Goal: Task Accomplishment & Management: Manage account settings

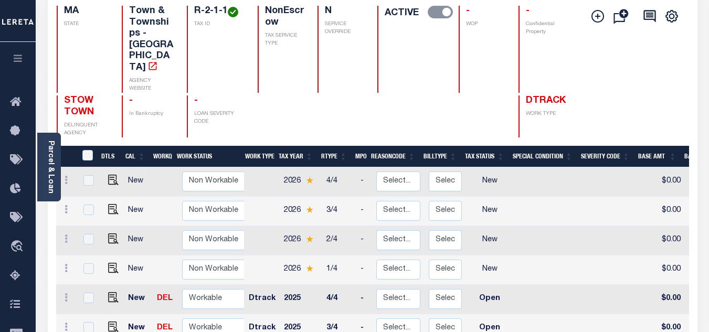
scroll to position [157, 0]
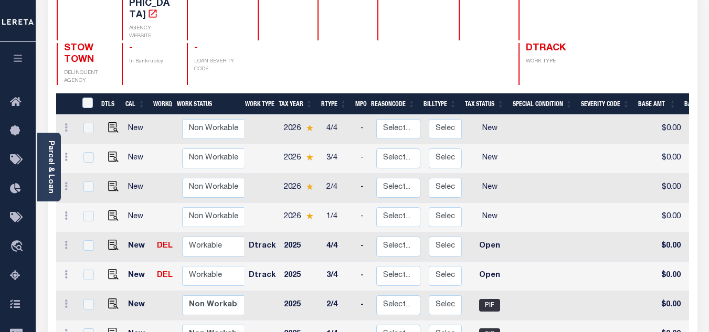
click at [534, 233] on td at bounding box center [547, 247] width 68 height 29
checkbox input "true"
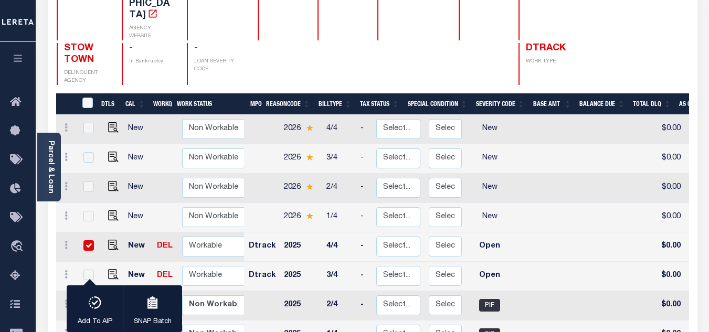
scroll to position [0, 0]
click at [88, 240] on input "checkbox" at bounding box center [88, 245] width 10 height 10
checkbox input "false"
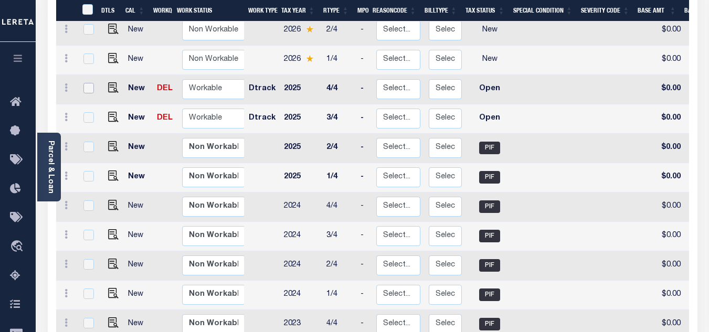
scroll to position [157, 0]
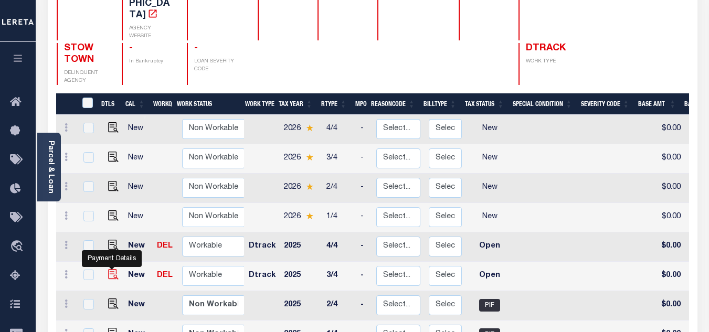
click at [111, 269] on img "" at bounding box center [113, 274] width 10 height 10
checkbox input "true"
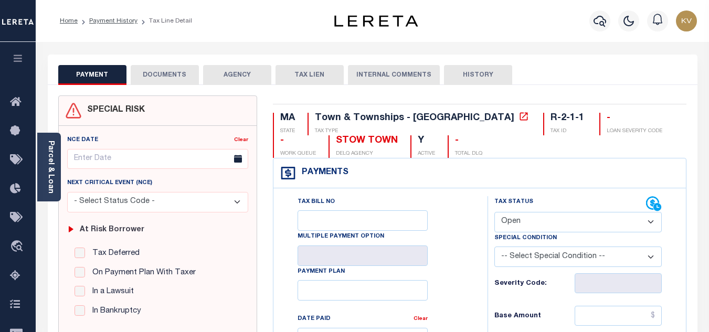
scroll to position [52, 0]
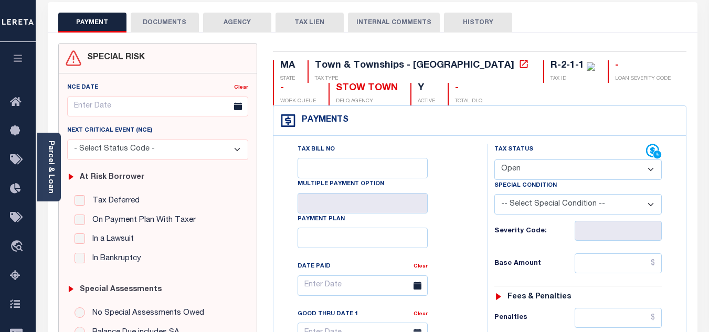
click at [549, 176] on select "- Select Status Code - Open Due/Unpaid Paid Incomplete No Tax Due Internal Refu…" at bounding box center [577, 170] width 167 height 20
select select "INC"
click at [494, 160] on select "- Select Status Code - Open Due/Unpaid Paid Incomplete No Tax Due Internal Refu…" at bounding box center [577, 170] width 167 height 20
type input "[DATE]"
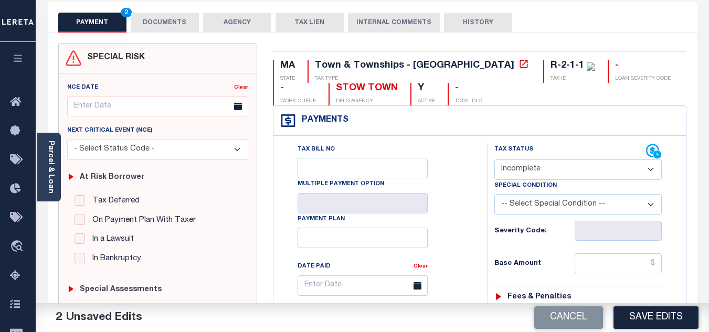
click at [537, 169] on select "- Select Status Code - Open Due/Unpaid Paid Incomplete No Tax Due Internal Refu…" at bounding box center [577, 170] width 167 height 20
select select "PYD"
click at [494, 160] on select "- Select Status Code - Open Due/Unpaid Paid Incomplete No Tax Due Internal Refu…" at bounding box center [577, 170] width 167 height 20
click at [450, 227] on div "Tax Bill No Multiple Payment Option Payment Plan Clear" at bounding box center [378, 291] width 188 height 294
click at [617, 261] on input "text" at bounding box center [618, 264] width 87 height 20
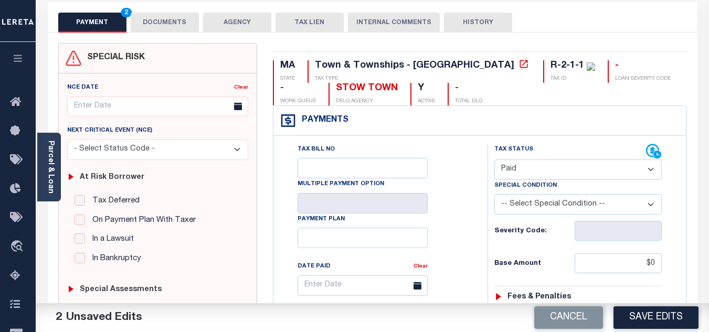
type input "$0.00"
click at [543, 267] on h6 "Base Amount" at bounding box center [534, 264] width 80 height 8
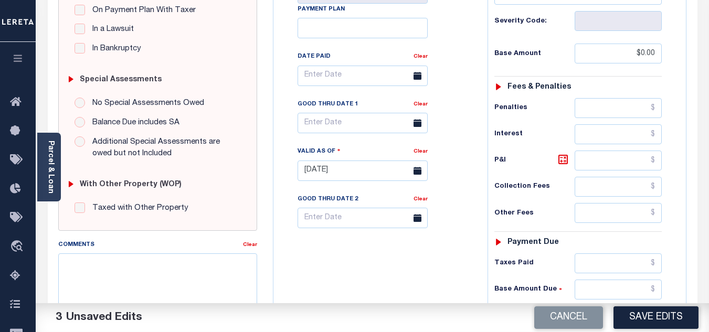
scroll to position [315, 0]
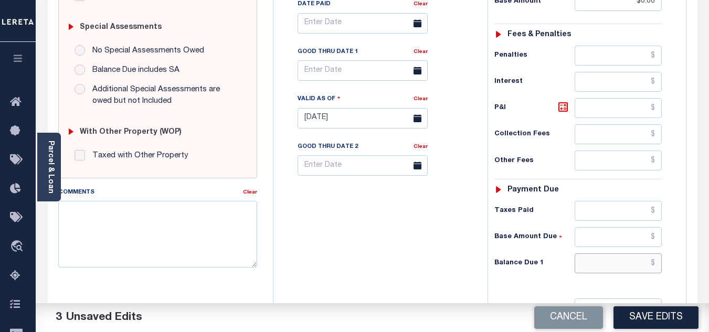
click at [595, 259] on input "text" at bounding box center [618, 264] width 87 height 20
type input "$0.00"
click at [401, 230] on div "Tax Bill No Multiple Payment Option Payment Plan Clear" at bounding box center [378, 112] width 204 height 463
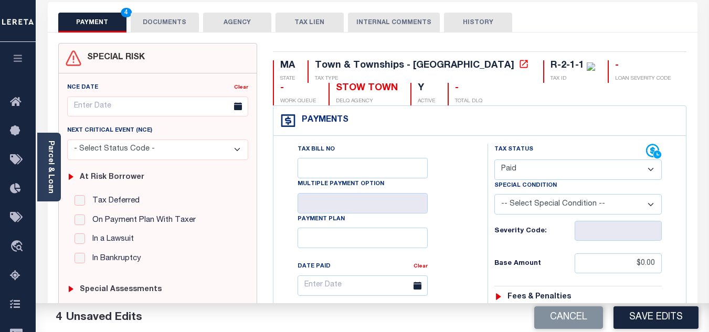
scroll to position [0, 0]
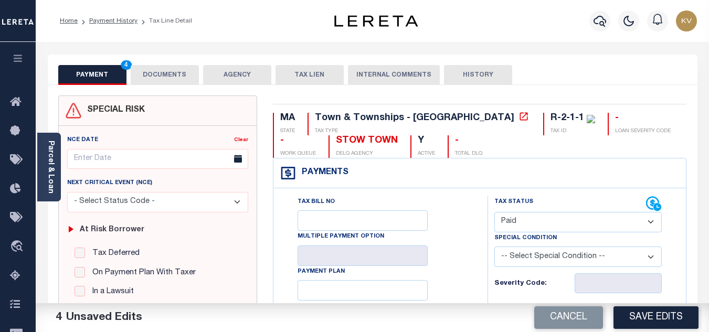
click at [170, 74] on button "DOCUMENTS" at bounding box center [165, 75] width 68 height 20
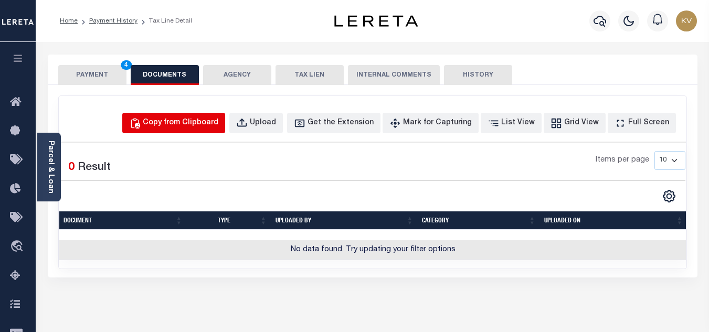
click at [197, 125] on div "Copy from Clipboard" at bounding box center [181, 124] width 76 height 12
select select "POP"
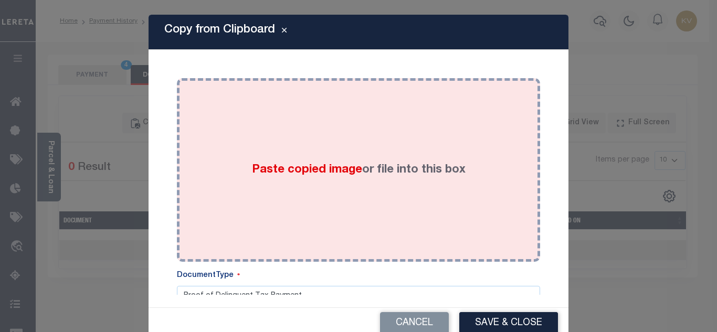
click at [252, 164] on span "Paste copied image" at bounding box center [307, 170] width 110 height 12
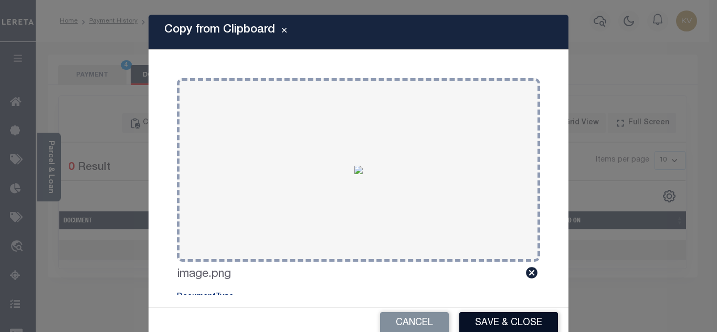
click at [502, 321] on button "Save & Close" at bounding box center [508, 323] width 99 height 23
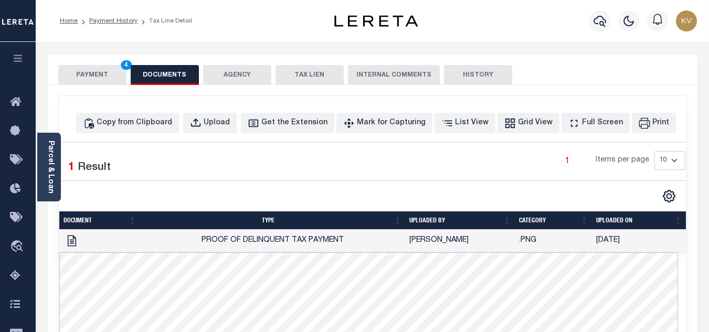
click at [99, 75] on button "PAYMENT 4" at bounding box center [92, 75] width 68 height 20
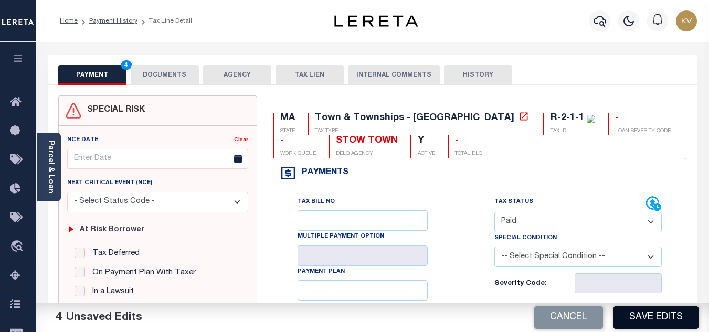
click at [667, 317] on button "Save Edits" at bounding box center [656, 318] width 85 height 23
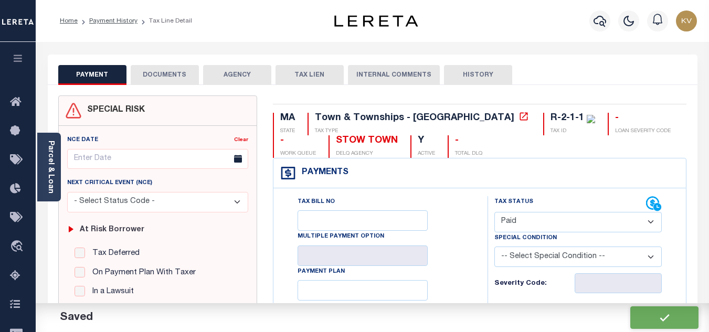
checkbox input "false"
type input "$0"
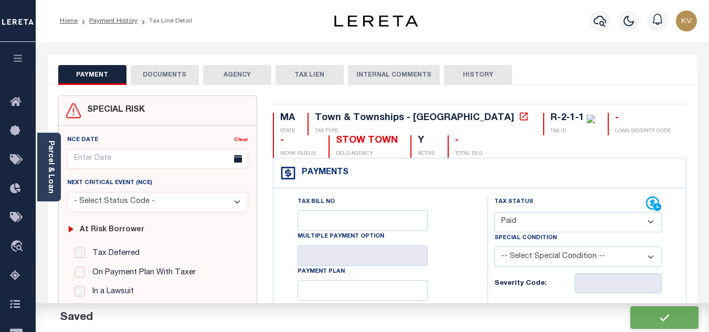
type input "$0"
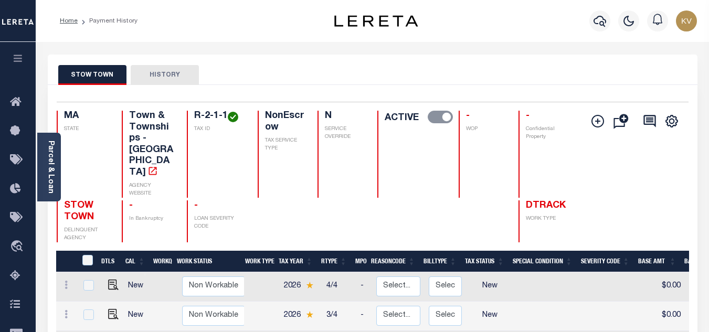
scroll to position [262, 0]
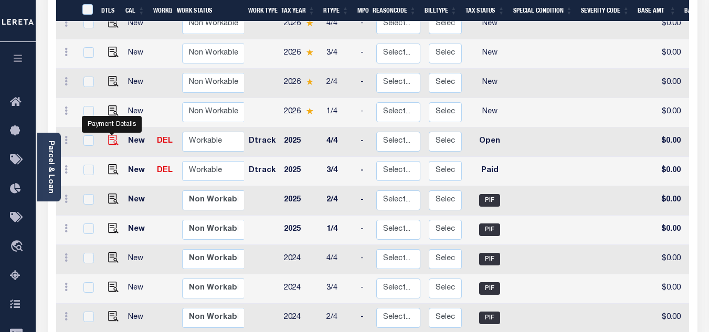
click at [112, 135] on img "" at bounding box center [113, 140] width 10 height 10
checkbox input "true"
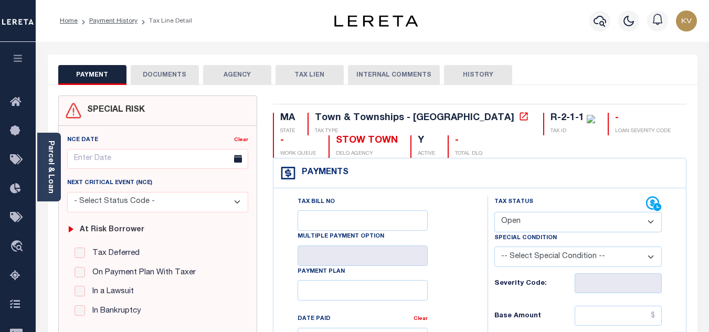
click at [572, 217] on select "- Select Status Code - Open Due/Unpaid Paid Incomplete No Tax Due Internal Refu…" at bounding box center [577, 222] width 167 height 20
select select "PYD"
click at [494, 213] on select "- Select Status Code - Open Due/Unpaid Paid Incomplete No Tax Due Internal Refu…" at bounding box center [577, 222] width 167 height 20
type input "[DATE]"
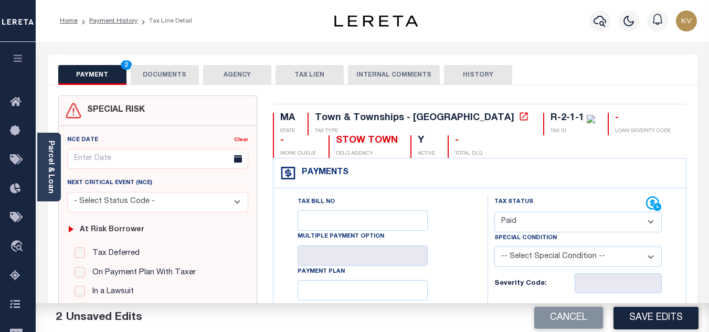
scroll to position [105, 0]
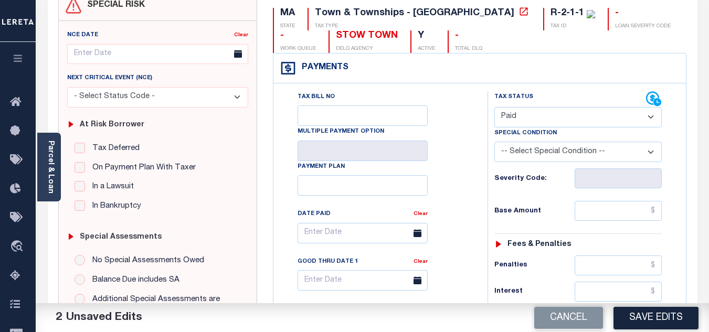
click at [599, 224] on div "Tax Status Status - Select Status Code -" at bounding box center [582, 322] width 188 height 463
click at [606, 215] on input "text" at bounding box center [618, 211] width 87 height 20
type input "$0.00"
click at [551, 221] on div "Base Amount $0.00" at bounding box center [577, 211] width 167 height 20
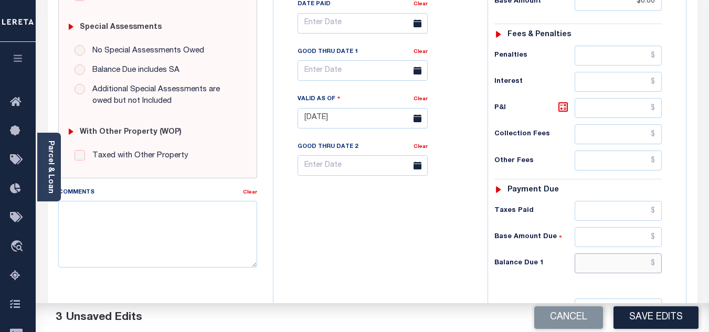
click at [594, 267] on input "text" at bounding box center [618, 264] width 87 height 20
type input "$0.00"
click at [410, 258] on div "Tax Bill No Multiple Payment Option Payment Plan Clear" at bounding box center [378, 112] width 204 height 463
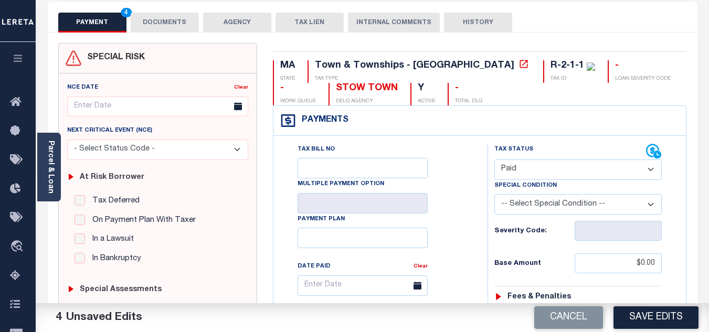
scroll to position [0, 0]
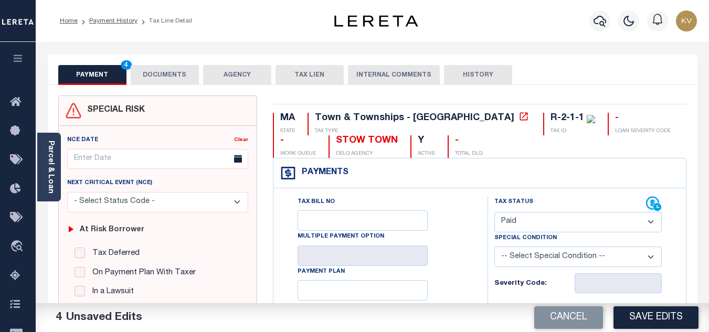
click at [149, 79] on button "DOCUMENTS" at bounding box center [165, 75] width 68 height 20
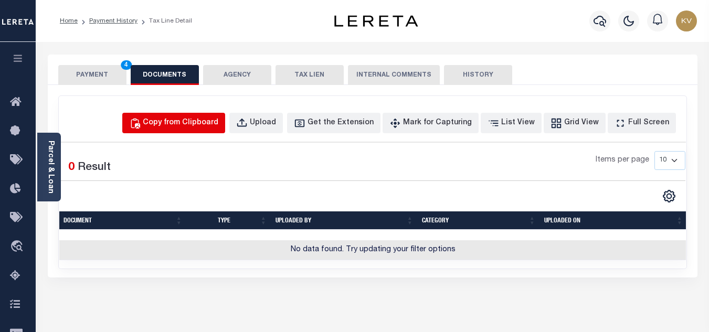
click at [192, 124] on div "Copy from Clipboard" at bounding box center [181, 124] width 76 height 12
select select "POP"
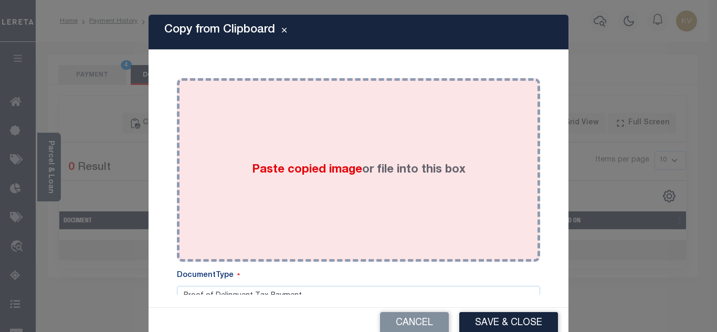
click at [312, 171] on span "Paste copied image" at bounding box center [307, 170] width 110 height 12
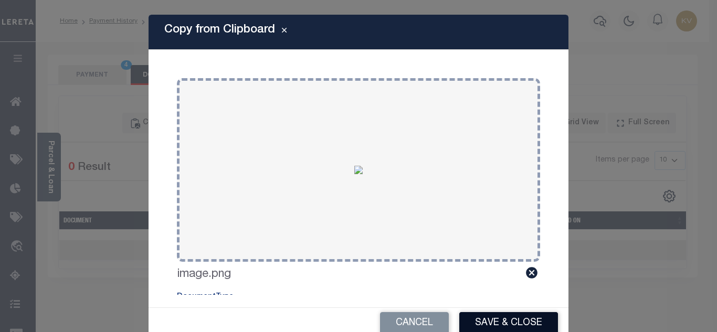
click at [514, 321] on button "Save & Close" at bounding box center [508, 323] width 99 height 23
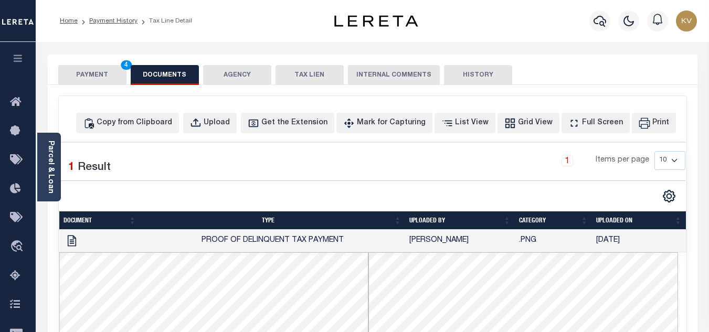
click at [110, 75] on button "PAYMENT 4" at bounding box center [92, 75] width 68 height 20
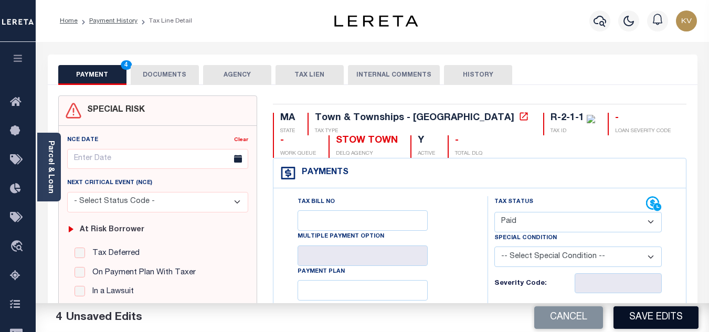
click at [645, 317] on button "Save Edits" at bounding box center [656, 318] width 85 height 23
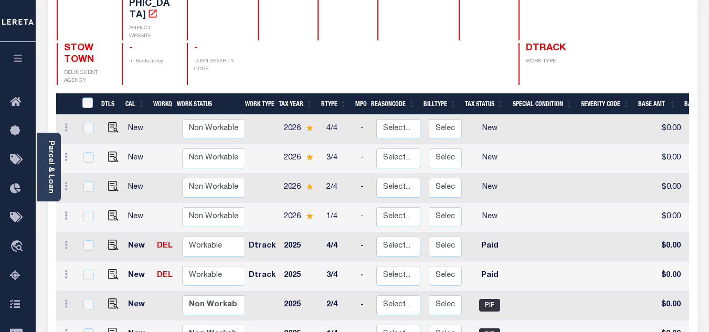
scroll to position [210, 0]
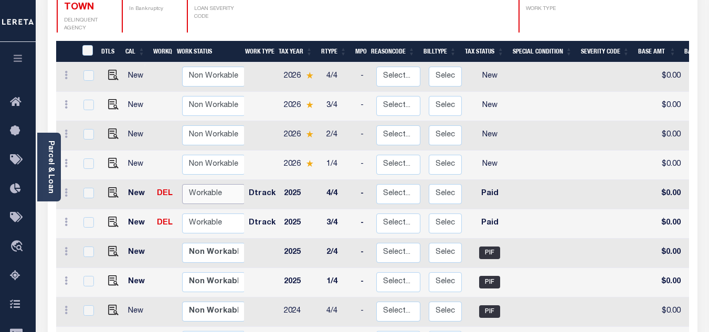
click at [229, 184] on select "Non Workable Workable" at bounding box center [213, 194] width 63 height 20
checkbox input "true"
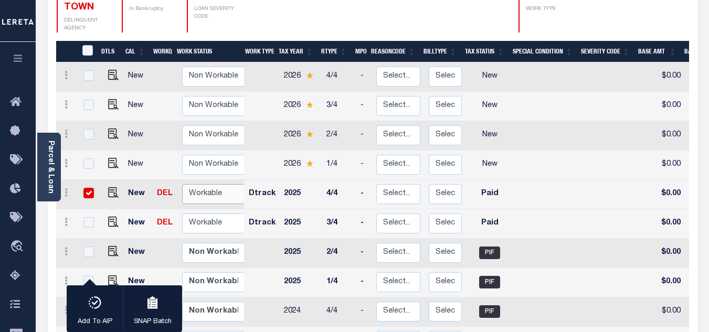
select select "true"
click at [182, 184] on select "Non Workable Workable" at bounding box center [213, 194] width 63 height 20
checkbox input "false"
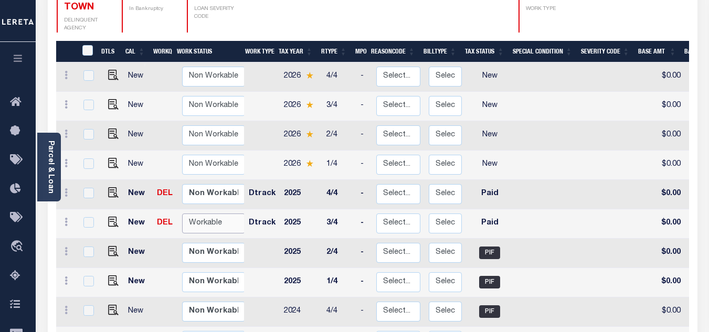
click at [218, 214] on select "Non Workable Workable" at bounding box center [213, 224] width 63 height 20
checkbox input "true"
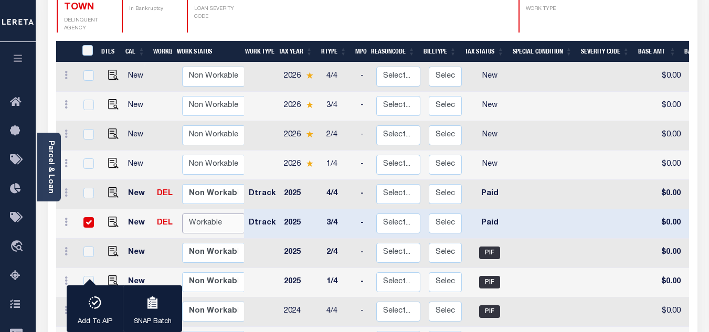
select select "true"
click at [182, 214] on select "Non Workable Workable" at bounding box center [213, 224] width 63 height 20
checkbox input "false"
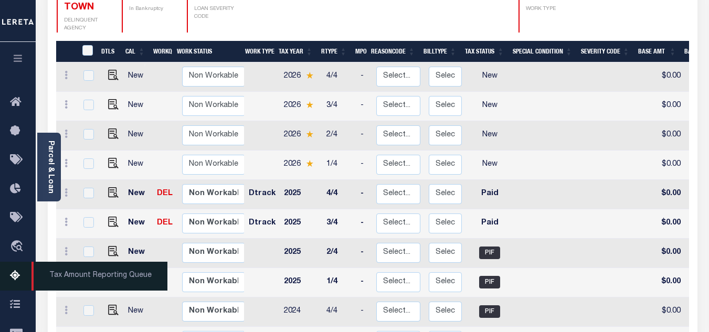
click at [18, 277] on icon at bounding box center [18, 276] width 17 height 13
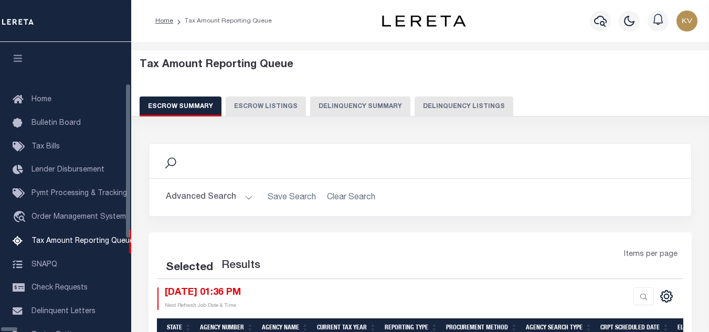
select select "100"
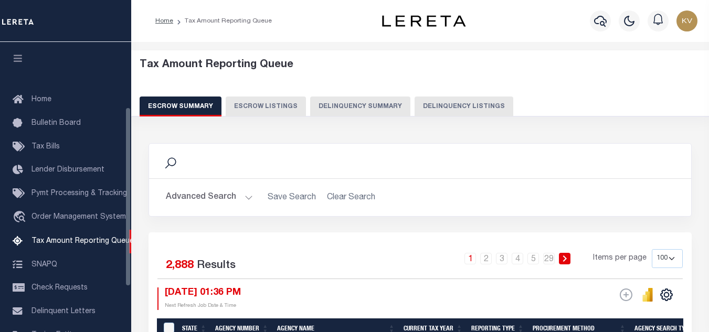
scroll to position [106, 0]
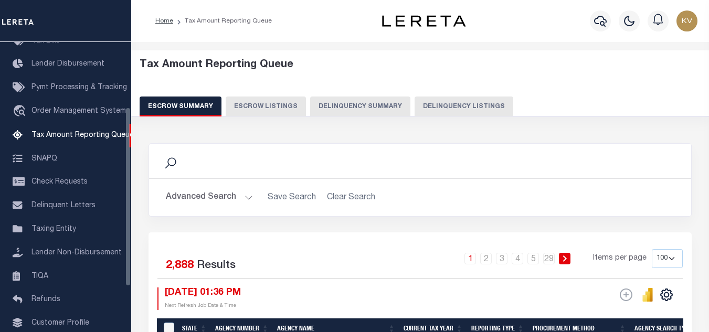
click at [457, 108] on button "Delinquency Listings" at bounding box center [464, 107] width 99 height 20
select select "100"
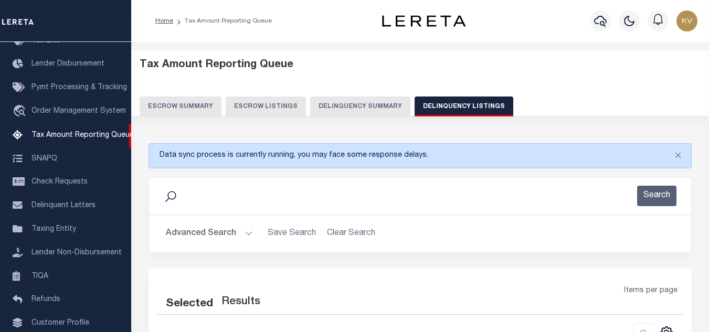
select select "100"
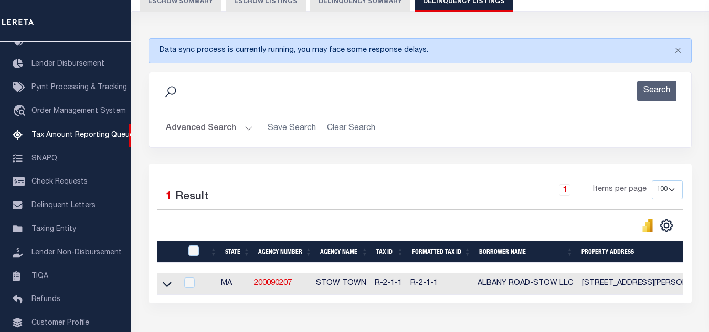
click at [245, 126] on button "Advanced Search" at bounding box center [209, 129] width 87 height 20
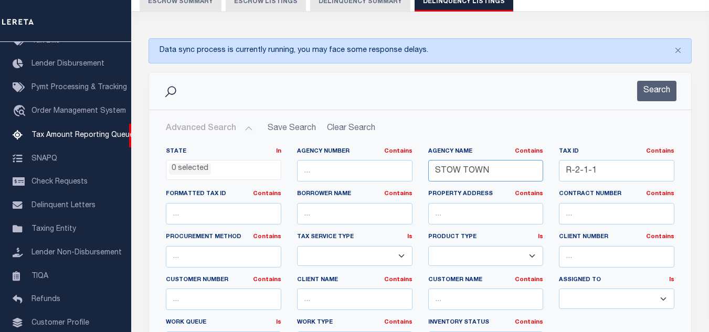
drag, startPoint x: 523, startPoint y: 171, endPoint x: 371, endPoint y: 171, distance: 152.2
click at [371, 171] on div "State In In AK AL AR AZ CA CO CT DC DE FL GA GU HI IA ID IL IN KS [GEOGRAPHIC_D…" at bounding box center [420, 254] width 524 height 214
paste input "[GEOGRAPHIC_DATA]"
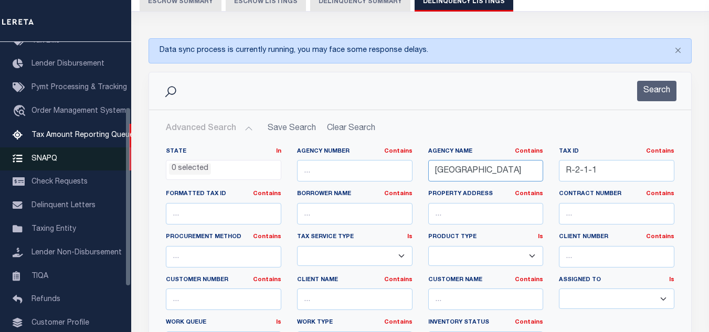
type input "[GEOGRAPHIC_DATA]"
drag, startPoint x: 603, startPoint y: 176, endPoint x: 530, endPoint y: 175, distance: 72.4
click at [530, 175] on div "State In In AK AL AR AZ CA CO CT DC DE FL GA GU HI IA ID IL IN KS [GEOGRAPHIC_D…" at bounding box center [420, 254] width 524 height 214
paste input "S07977"
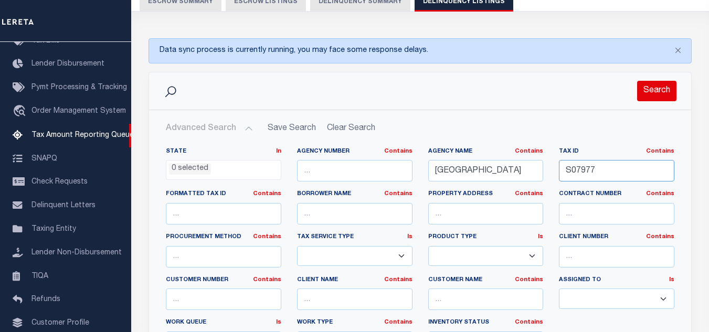
type input "S07977"
click at [655, 90] on button "Search" at bounding box center [656, 91] width 39 height 20
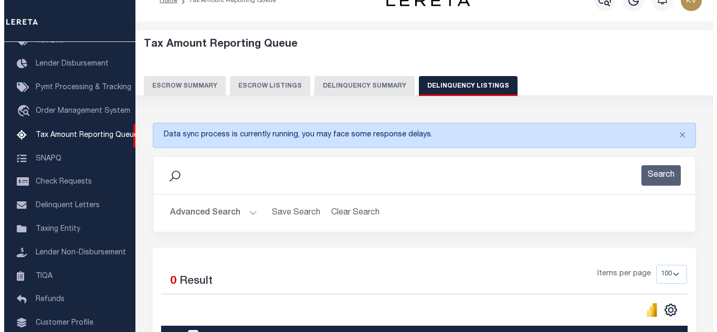
scroll to position [0, 0]
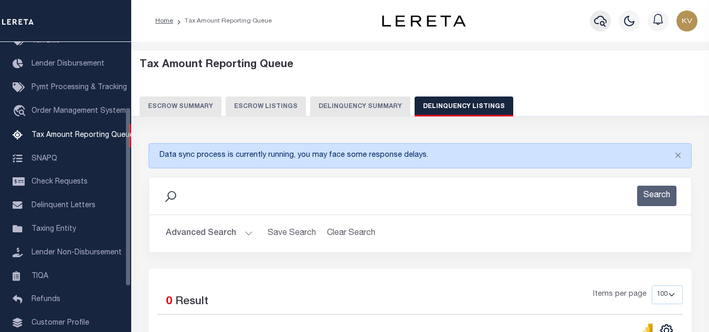
click at [599, 23] on icon "button" at bounding box center [600, 21] width 13 height 13
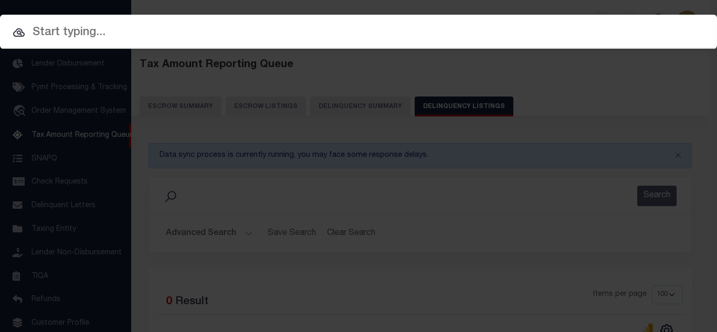
click at [224, 46] on div at bounding box center [358, 32] width 717 height 34
click at [224, 35] on input "text" at bounding box center [358, 33] width 717 height 18
paste input "2747013840"
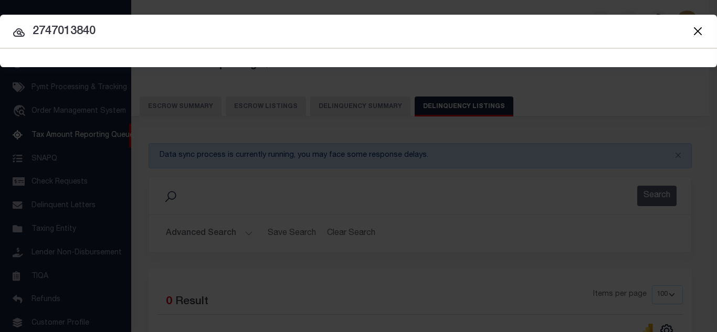
type input "2747013840"
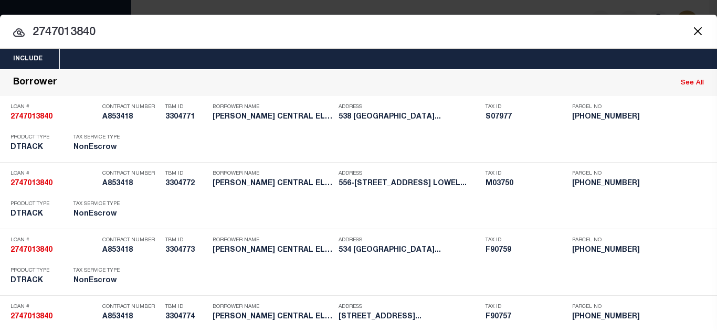
scroll to position [409, 0]
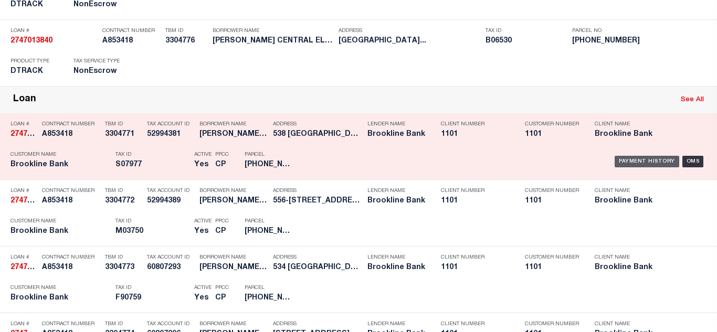
click at [635, 159] on div "Payment History" at bounding box center [647, 162] width 65 height 12
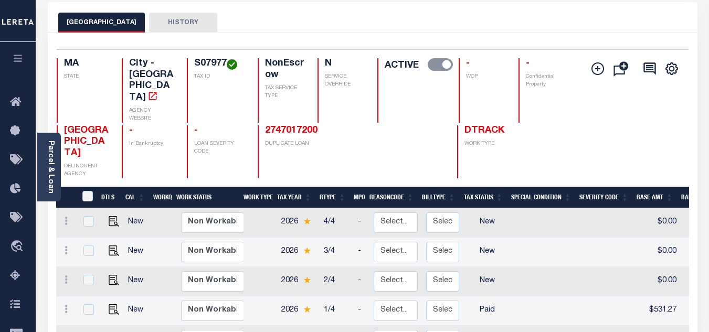
scroll to position [157, 0]
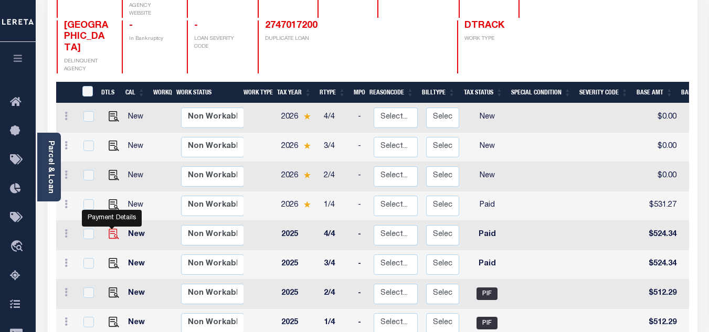
click at [111, 229] on img "" at bounding box center [114, 234] width 10 height 10
checkbox input "true"
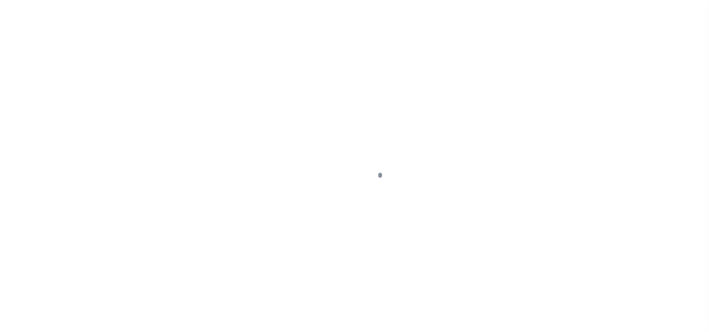
select select "PYD"
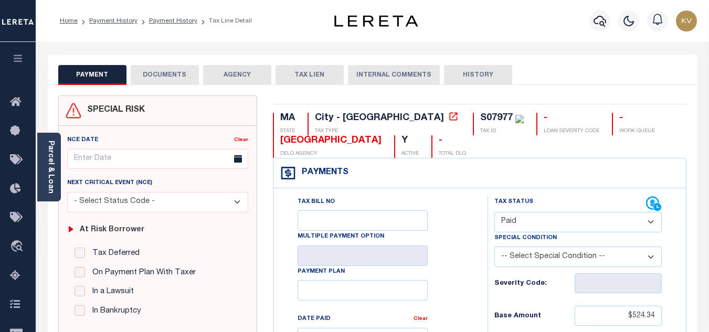
click at [155, 71] on button "DOCUMENTS" at bounding box center [165, 75] width 68 height 20
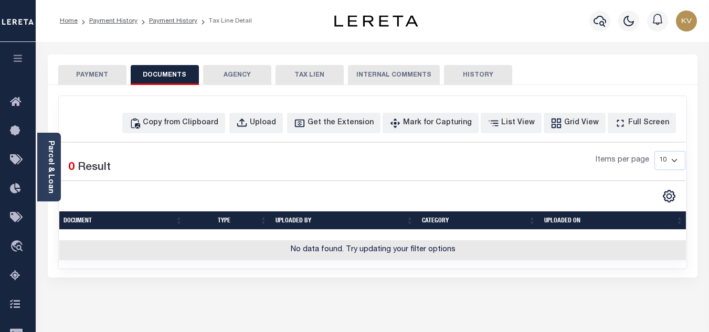
click at [89, 79] on button "PAYMENT" at bounding box center [92, 75] width 68 height 20
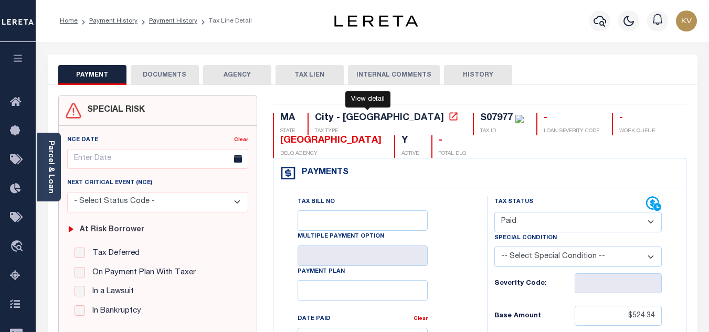
click at [448, 118] on icon at bounding box center [453, 116] width 10 height 10
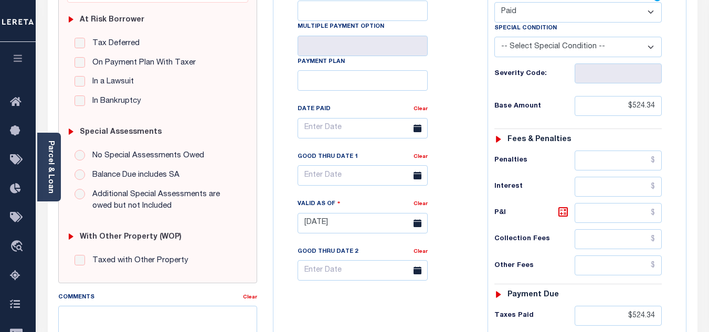
scroll to position [315, 0]
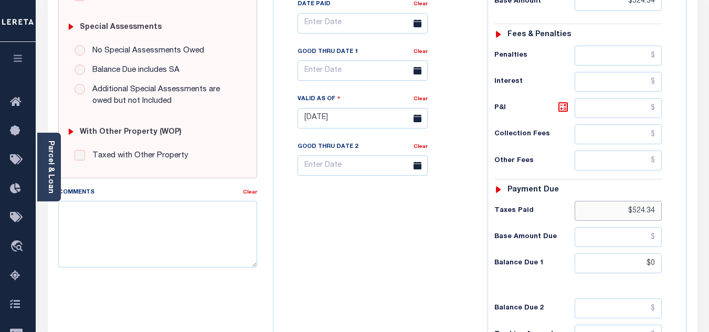
drag, startPoint x: 616, startPoint y: 217, endPoint x: 677, endPoint y: 214, distance: 61.0
click at [677, 214] on div "Tax Status Status" at bounding box center [582, 112] width 204 height 463
type input "[DATE]"
click at [405, 238] on div "Tax Bill No Multiple Payment Option Payment Plan Clear" at bounding box center [378, 112] width 204 height 463
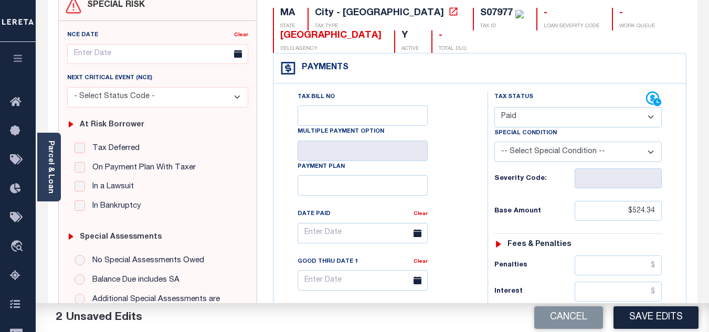
scroll to position [157, 0]
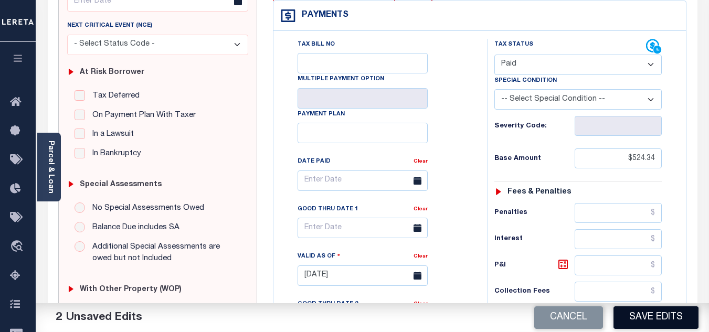
click at [636, 312] on button "Save Edits" at bounding box center [656, 318] width 85 height 23
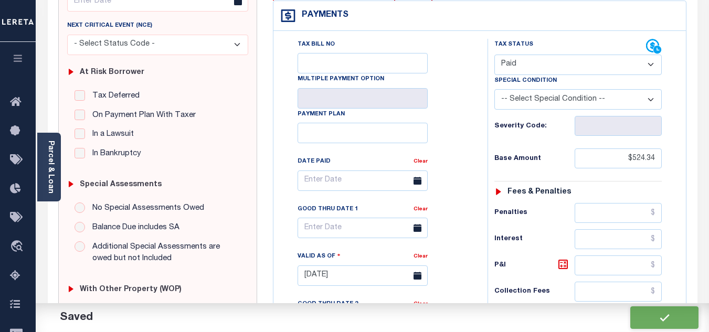
checkbox input "false"
type input "$524.34"
type input "$0"
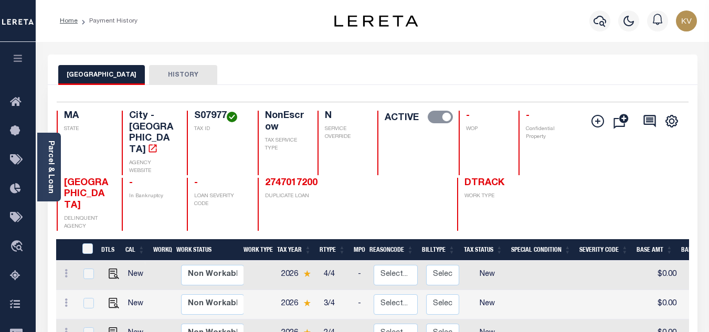
scroll to position [157, 0]
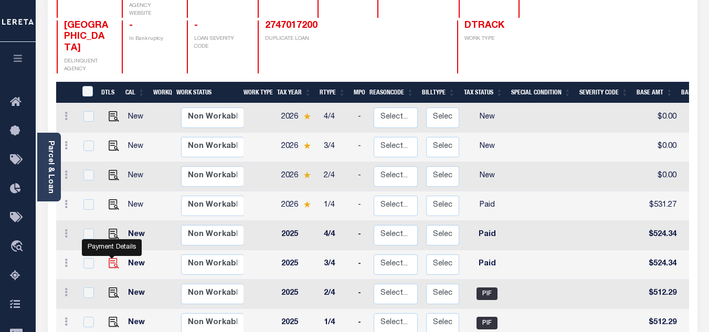
click at [112, 258] on img "" at bounding box center [114, 263] width 10 height 10
checkbox input "true"
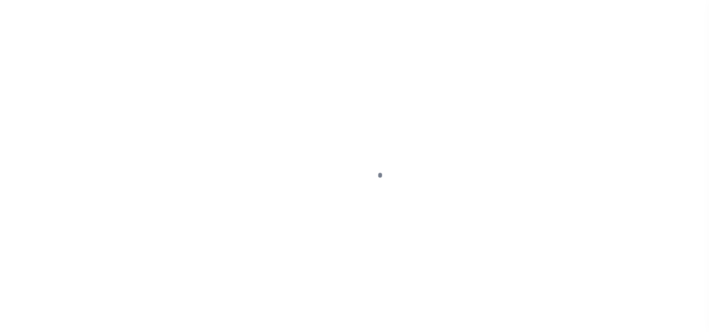
select select "PYD"
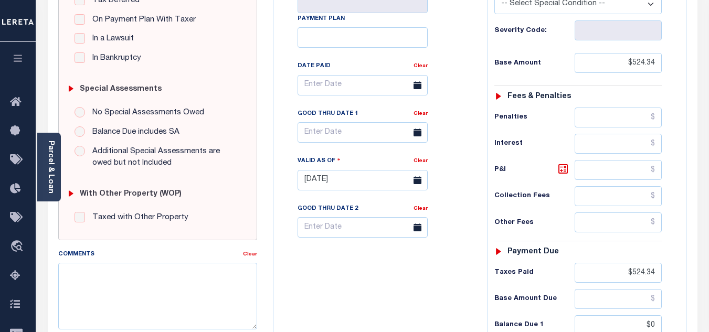
scroll to position [305, 0]
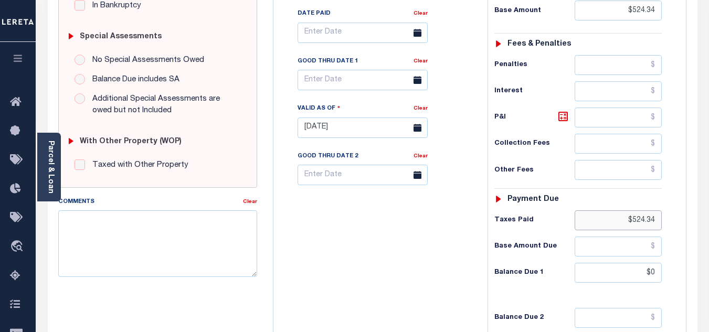
drag, startPoint x: 620, startPoint y: 224, endPoint x: 687, endPoint y: 223, distance: 66.1
click at [687, 223] on div "Payments Warning! Search Status is not "Completed", amounts can not be keyed. T…" at bounding box center [480, 108] width 414 height 510
type input "[DATE]"
click at [447, 236] on div "Tax Bill No Multiple Payment Option Payment Plan Clear" at bounding box center [378, 122] width 204 height 463
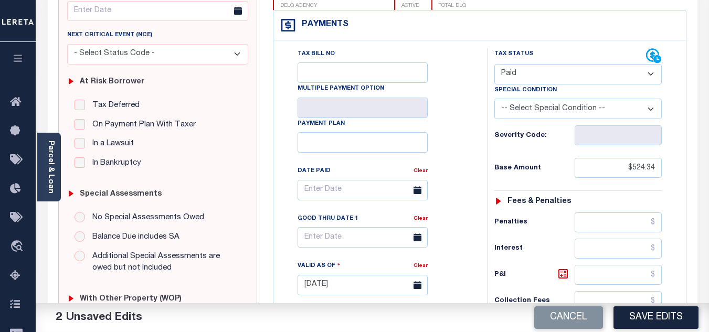
scroll to position [0, 0]
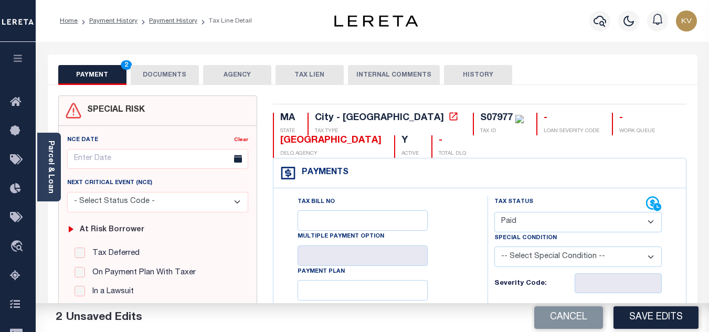
click at [178, 78] on button "DOCUMENTS" at bounding box center [165, 75] width 68 height 20
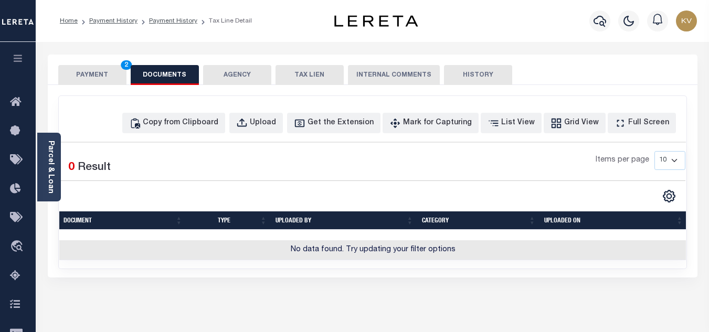
click at [110, 75] on button "PAYMENT 2" at bounding box center [92, 75] width 68 height 20
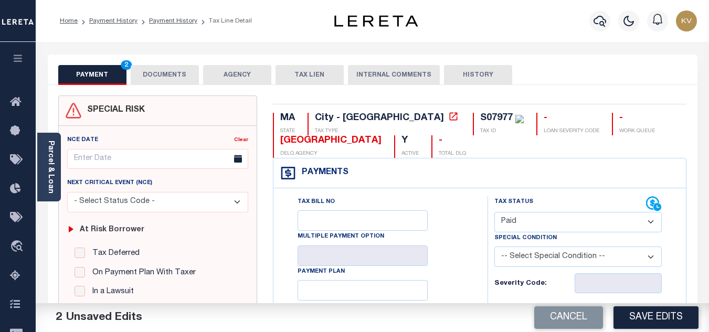
click at [146, 71] on button "DOCUMENTS" at bounding box center [165, 75] width 68 height 20
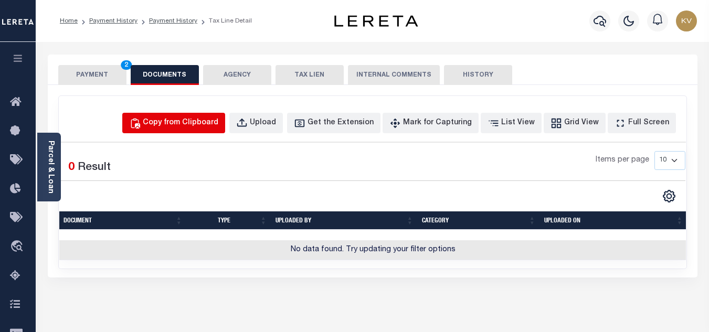
click at [218, 122] on div "Copy from Clipboard" at bounding box center [181, 124] width 76 height 12
select select "POP"
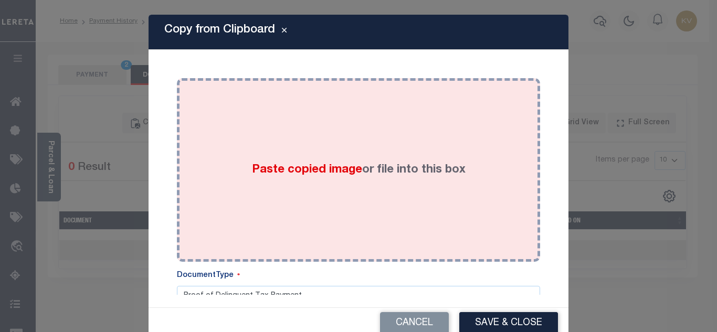
click at [339, 147] on div "Paste copied image or file into this box" at bounding box center [358, 170] width 347 height 168
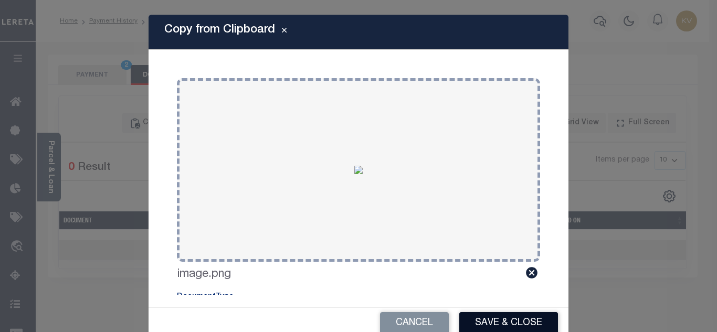
click at [509, 319] on button "Save & Close" at bounding box center [508, 323] width 99 height 23
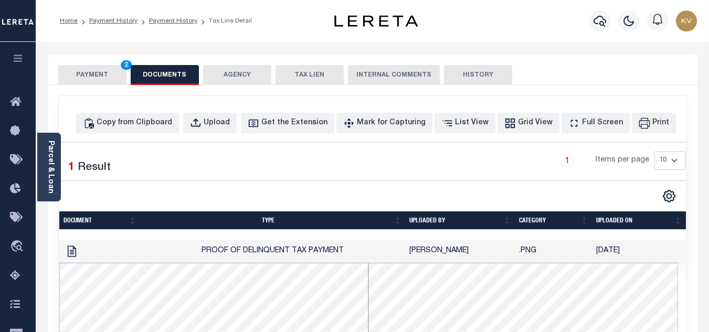
click at [84, 71] on button "PAYMENT 2" at bounding box center [92, 75] width 68 height 20
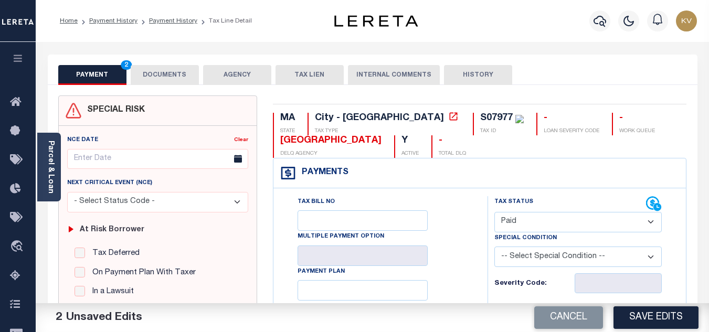
scroll to position [105, 0]
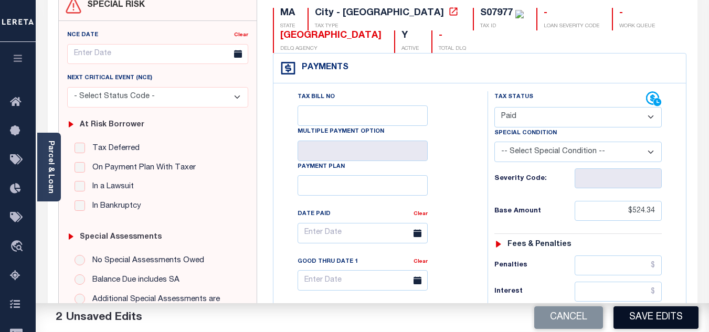
click at [658, 311] on button "Save Edits" at bounding box center [656, 318] width 85 height 23
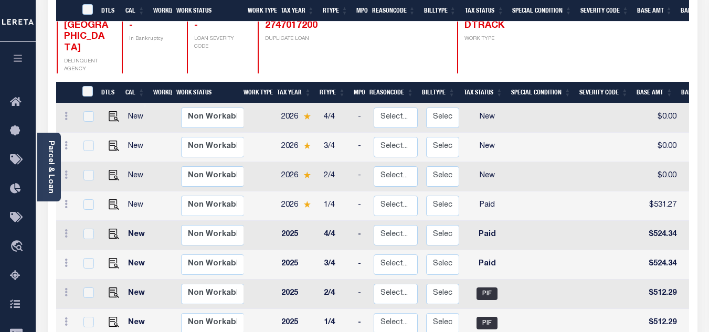
scroll to position [210, 0]
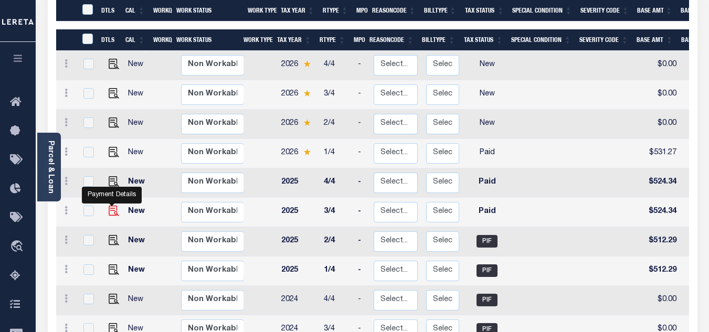
click at [109, 206] on img "" at bounding box center [114, 211] width 10 height 10
checkbox input "true"
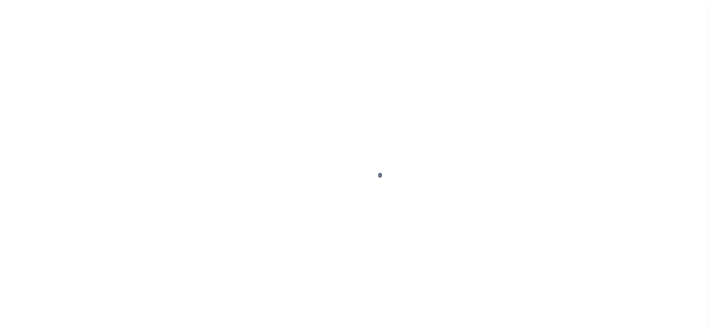
select select "PYD"
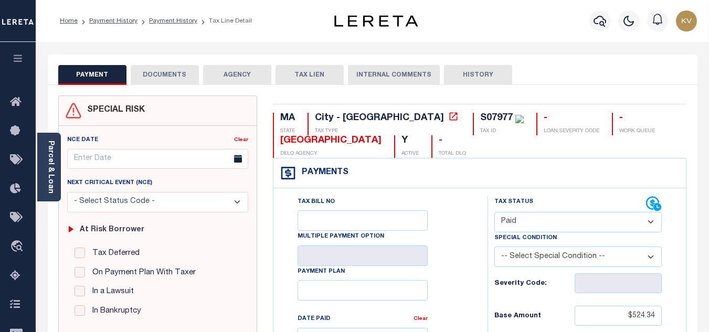
click at [178, 76] on button "DOCUMENTS" at bounding box center [165, 75] width 68 height 20
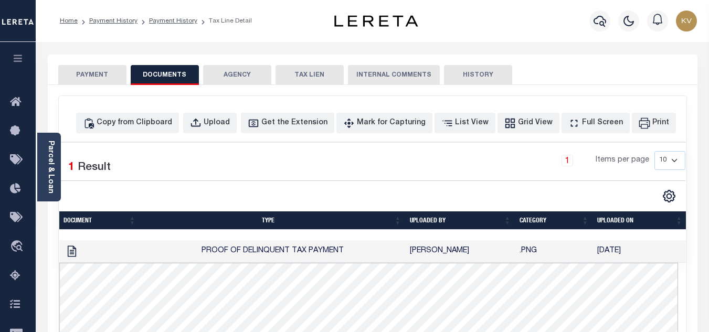
click at [80, 82] on button "PAYMENT" at bounding box center [92, 75] width 68 height 20
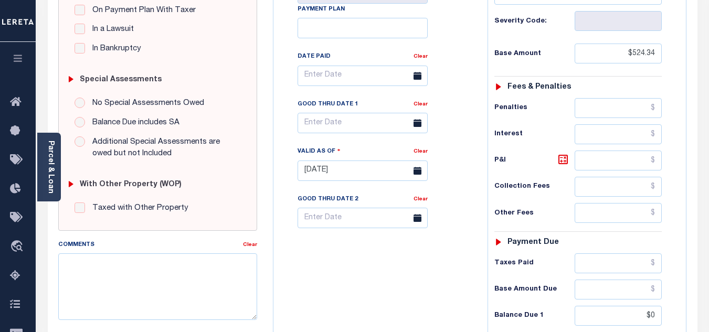
scroll to position [367, 0]
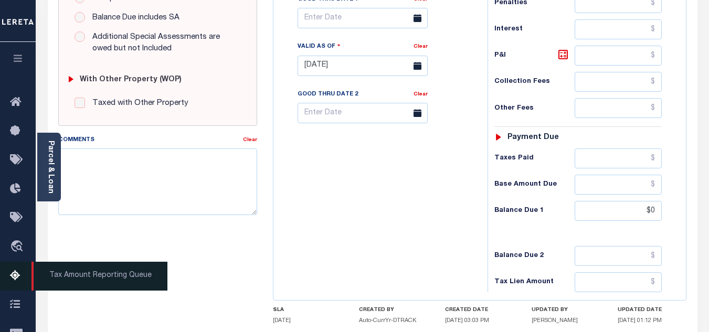
click at [17, 271] on link "Tax Amount Reporting Queue" at bounding box center [18, 276] width 36 height 29
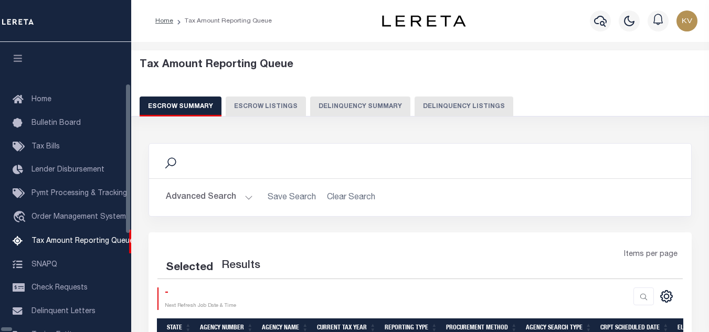
select select "100"
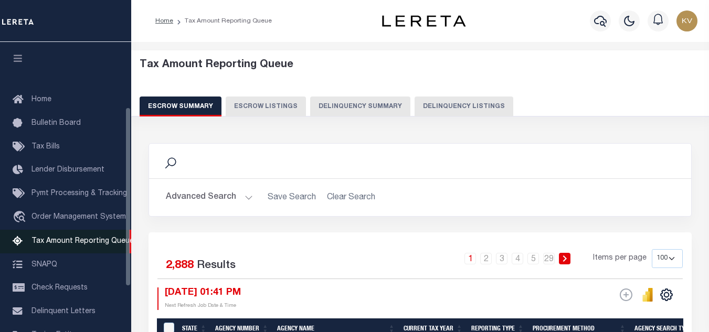
scroll to position [106, 0]
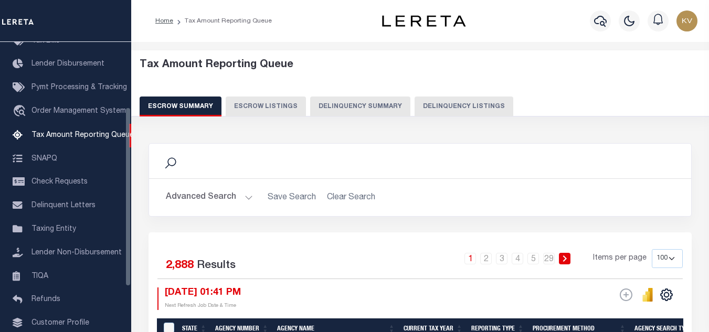
click at [449, 113] on button "Delinquency Listings" at bounding box center [464, 107] width 99 height 20
select select
select select "100"
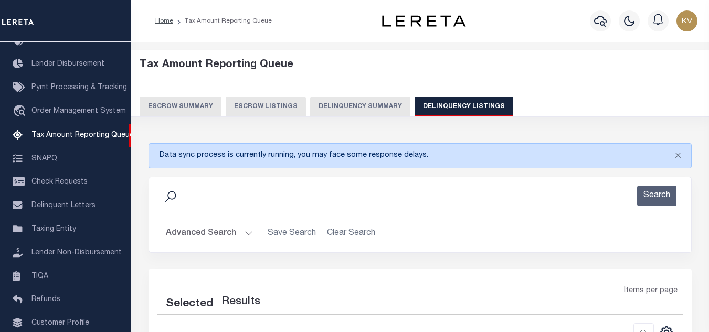
select select "100"
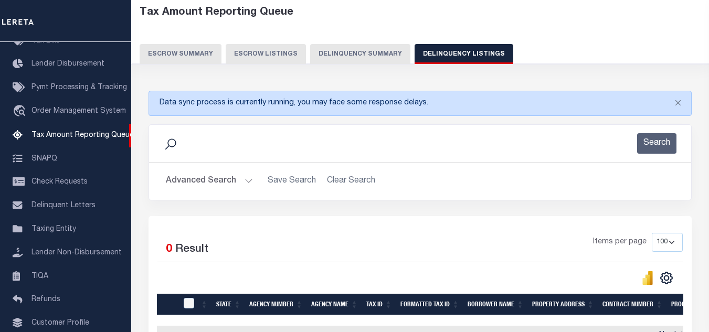
scroll to position [105, 0]
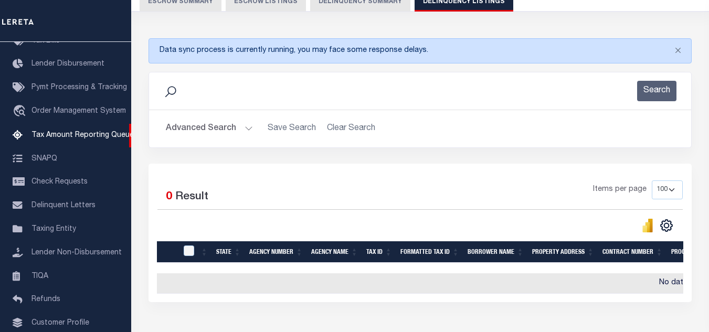
click at [246, 126] on button "Advanced Search" at bounding box center [209, 129] width 87 height 20
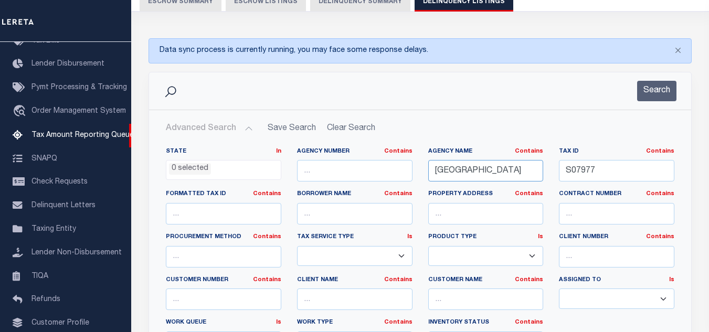
drag, startPoint x: 511, startPoint y: 174, endPoint x: 391, endPoint y: 176, distance: 120.2
click at [391, 176] on div "State In In AK AL AR AZ CA CO CT DC DE FL GA GU HI IA ID IL IN KS KY LA MA MD M…" at bounding box center [420, 254] width 524 height 214
paste input "DANVERS TOWN"
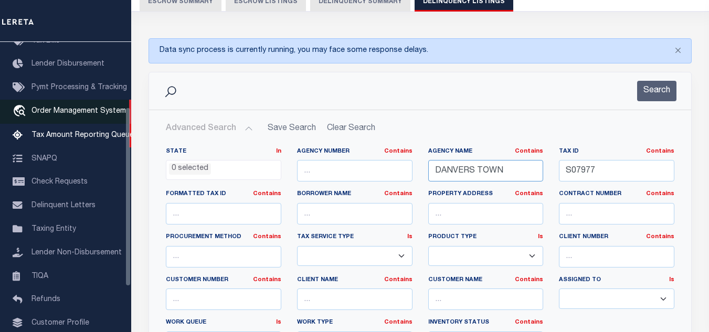
type input "DANVERS TOWN"
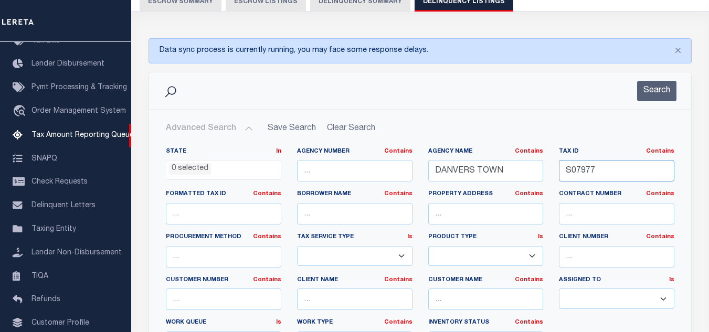
drag, startPoint x: 619, startPoint y: 170, endPoint x: 506, endPoint y: 167, distance: 113.4
click at [472, 171] on div "State In In AK AL AR AZ CA CO CT DC DE FL GA GU HI IA ID IL IN KS KY LA MA MD M…" at bounding box center [420, 254] width 524 height 214
paste input "[PHONE_NUMBER]"
type input "[PHONE_NUMBER]"
click at [646, 84] on button "Search" at bounding box center [656, 91] width 39 height 20
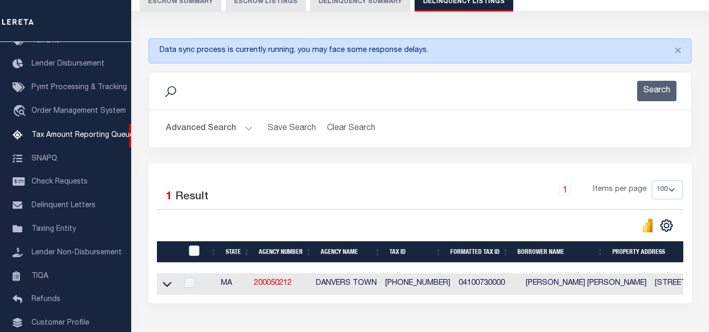
scroll to position [180, 0]
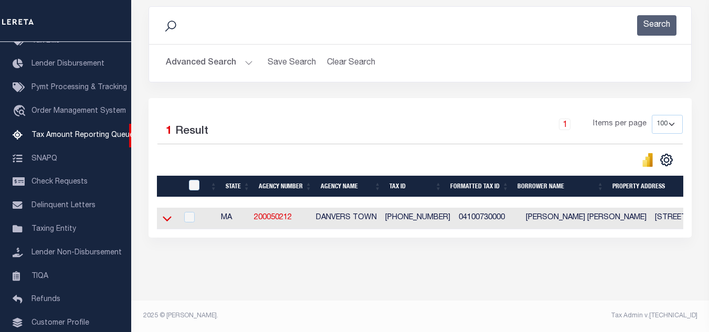
click at [170, 216] on icon at bounding box center [167, 218] width 9 height 5
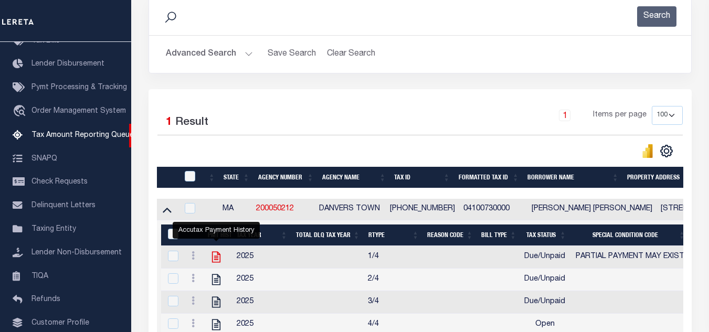
click at [216, 261] on icon "" at bounding box center [216, 257] width 8 height 11
checkbox input "true"
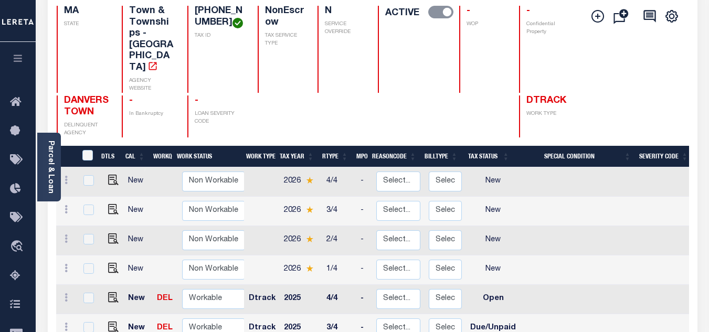
scroll to position [210, 0]
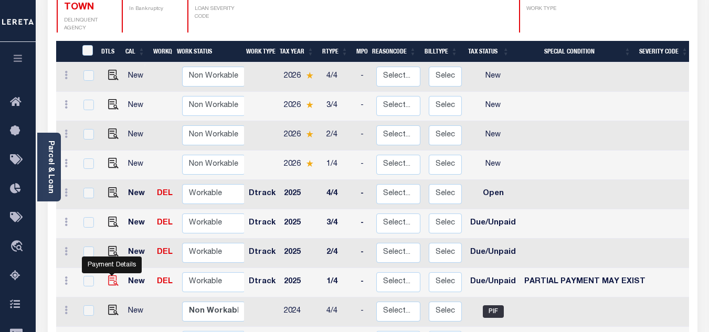
click at [112, 276] on img "" at bounding box center [113, 281] width 10 height 10
checkbox input "true"
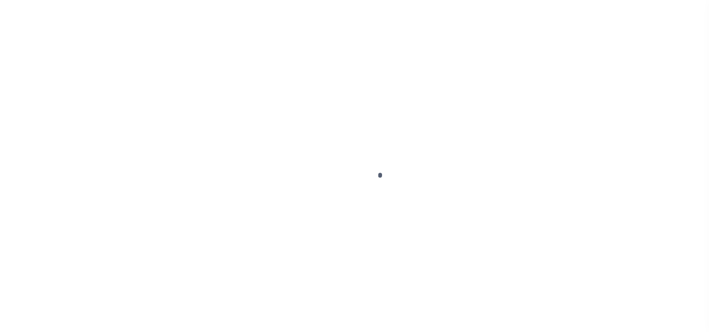
select select "DUE"
select select "15"
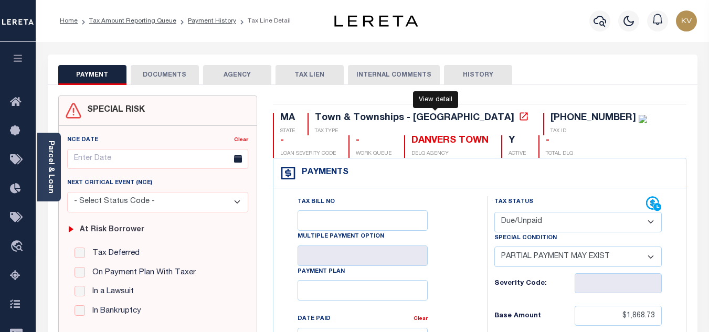
click at [519, 119] on icon at bounding box center [524, 116] width 10 height 10
click at [210, 20] on link "Payment History" at bounding box center [212, 21] width 48 height 6
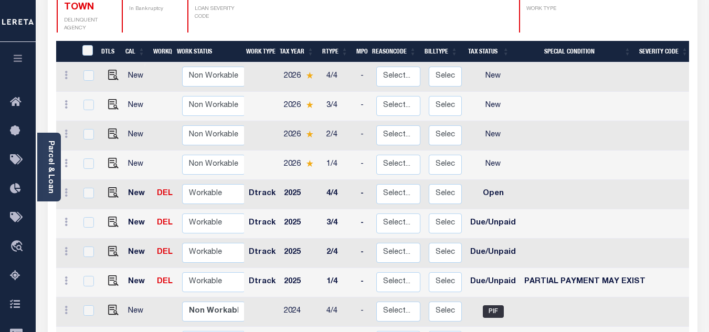
scroll to position [262, 0]
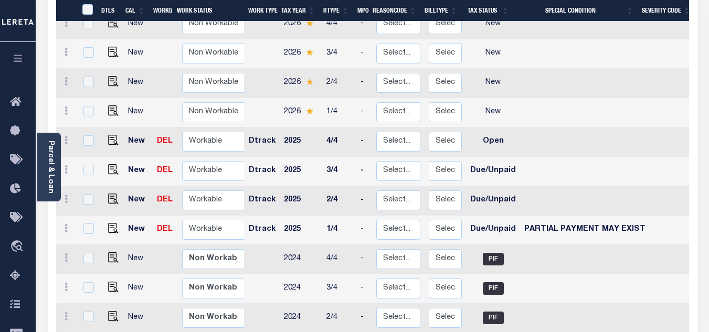
click at [545, 186] on td at bounding box center [585, 200] width 130 height 29
checkbox input "true"
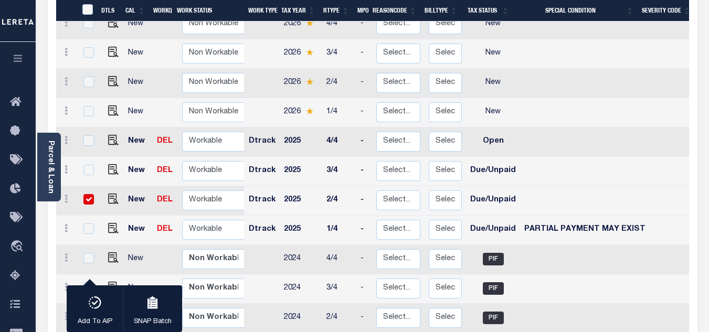
click at [557, 157] on td at bounding box center [585, 171] width 130 height 29
checkbox input "true"
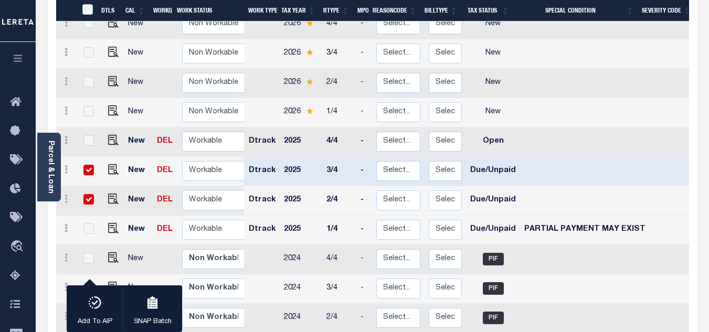
click at [351, 69] on td "2/4" at bounding box center [339, 83] width 34 height 29
checkbox input "true"
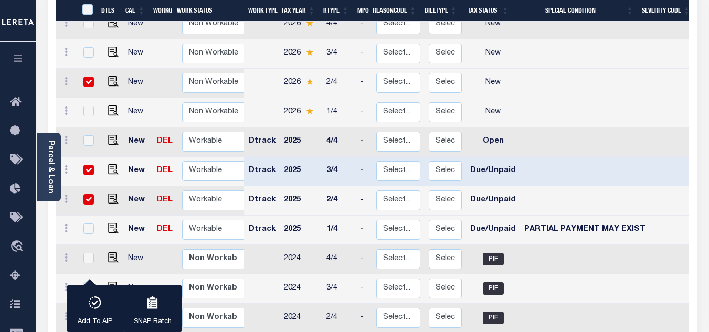
click at [304, 216] on td "2025" at bounding box center [301, 230] width 43 height 29
checkbox input "true"
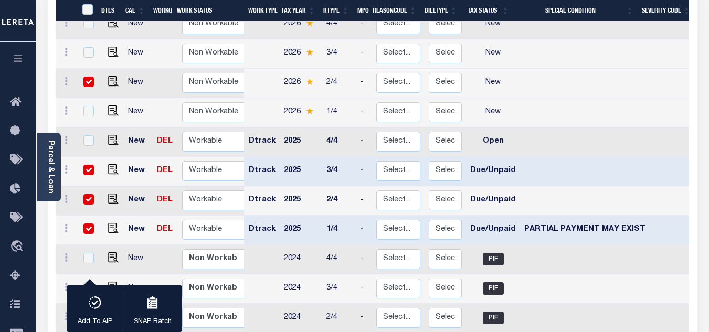
click at [87, 77] on input "checkbox" at bounding box center [88, 82] width 10 height 10
checkbox input "false"
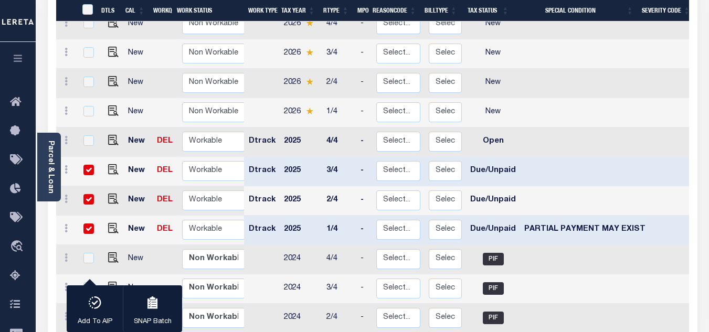
click at [91, 165] on input "checkbox" at bounding box center [88, 170] width 10 height 10
checkbox input "false"
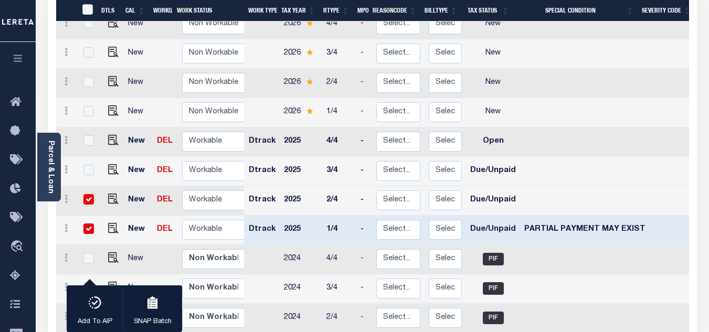
click at [88, 194] on input "checkbox" at bounding box center [88, 199] width 10 height 10
checkbox input "false"
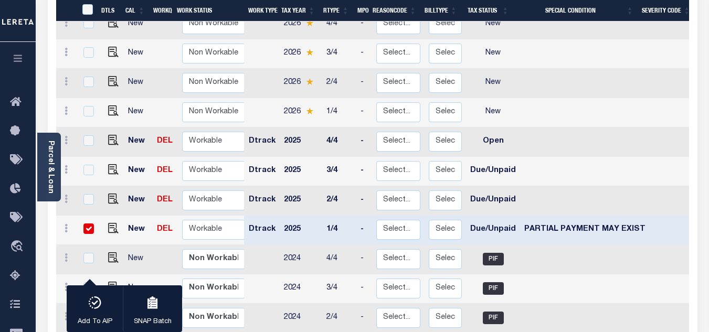
click at [308, 216] on td "2025" at bounding box center [301, 230] width 43 height 29
checkbox input "false"
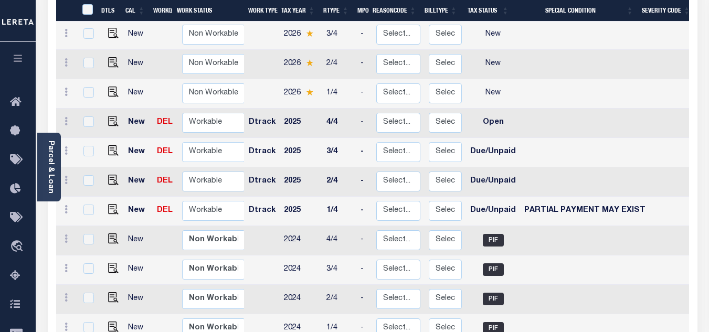
scroll to position [261, 0]
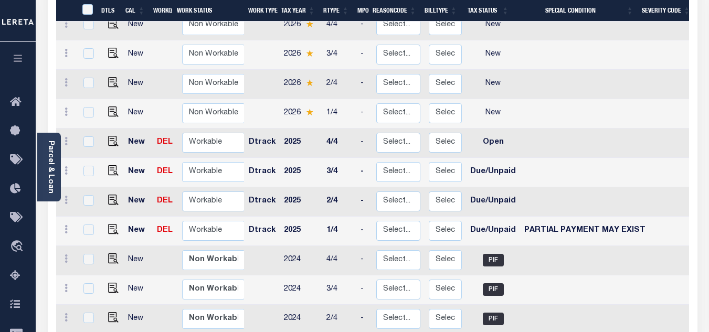
click at [493, 129] on td "Open" at bounding box center [493, 143] width 54 height 29
checkbox input "true"
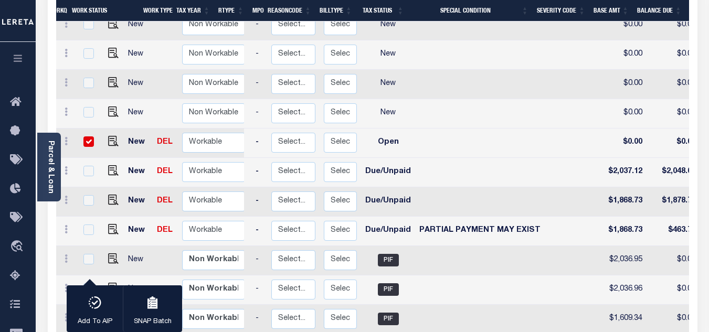
scroll to position [0, 126]
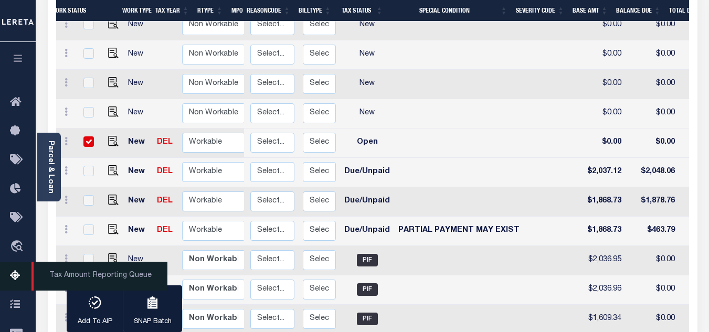
click at [17, 277] on icon at bounding box center [18, 276] width 17 height 13
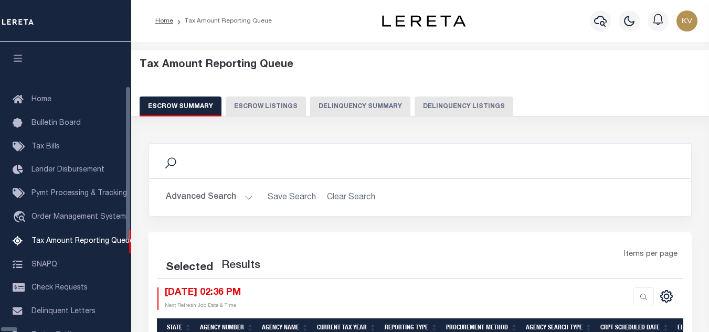
click at [415, 102] on button "Delinquency Listings" at bounding box center [464, 107] width 99 height 20
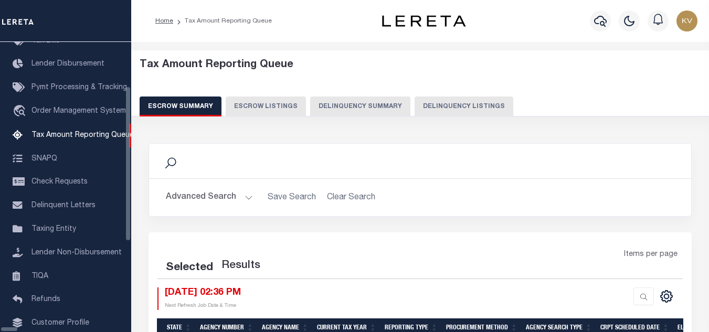
select select "100"
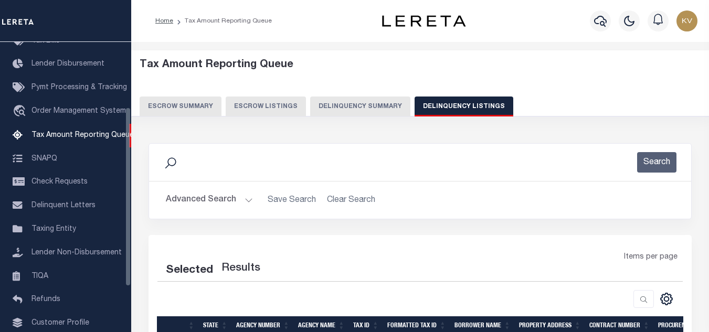
select select "100"
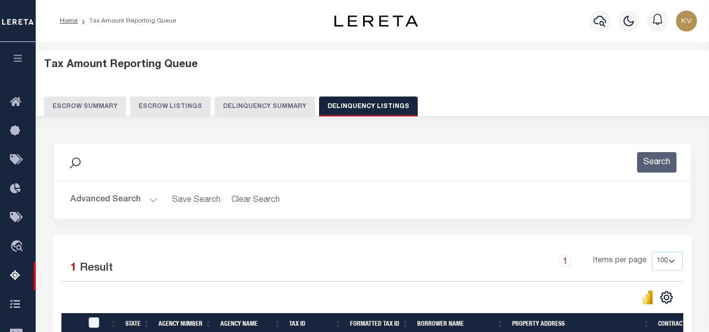
click at [152, 202] on button "Advanced Search" at bounding box center [113, 200] width 87 height 20
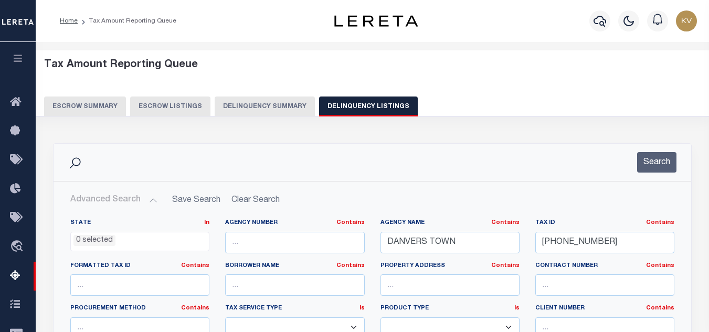
scroll to position [52, 0]
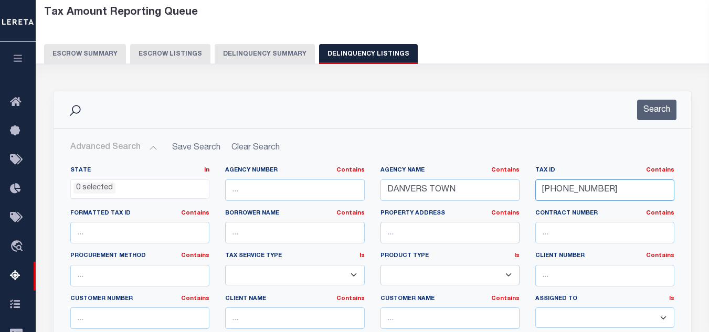
drag, startPoint x: 608, startPoint y: 185, endPoint x: 560, endPoint y: 165, distance: 52.0
click at [478, 187] on div "State In In AK AL AR AZ CA CO CT DC DE FL GA GU HI IA ID IL IN KS KY LA MA MD M…" at bounding box center [372, 273] width 620 height 214
paste input "268011176"
click at [644, 114] on button "Search" at bounding box center [656, 110] width 39 height 20
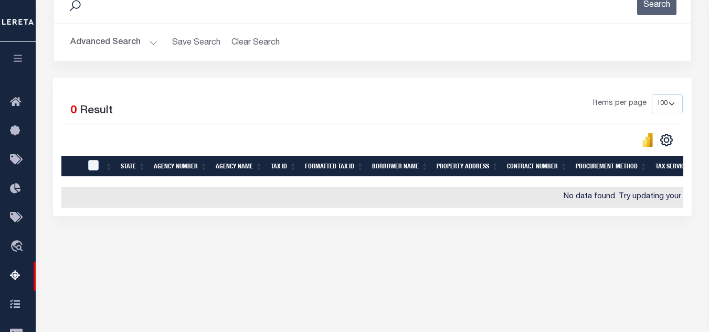
scroll to position [105, 0]
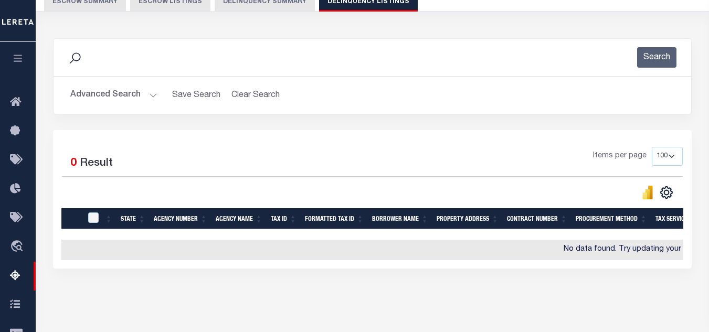
click at [149, 99] on button "Advanced Search" at bounding box center [113, 95] width 87 height 20
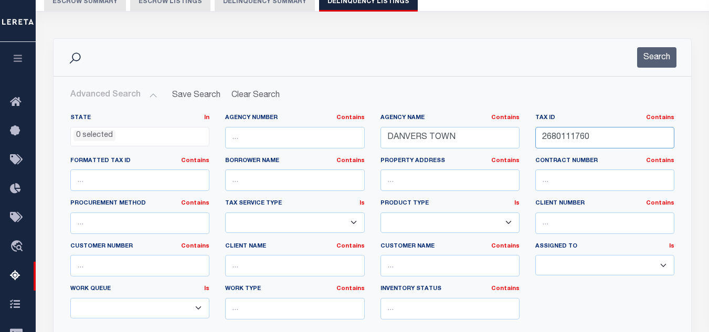
drag, startPoint x: 618, startPoint y: 142, endPoint x: 511, endPoint y: 140, distance: 106.6
click at [511, 140] on div "State In In AK AL AR AZ CA CO CT DC DE FL GA GU HI IA ID IL IN KS KY LA MA MD M…" at bounding box center [372, 221] width 620 height 214
paste input "042-0098-000"
type input "[PHONE_NUMBER]"
click at [656, 57] on button "Search" at bounding box center [656, 57] width 39 height 20
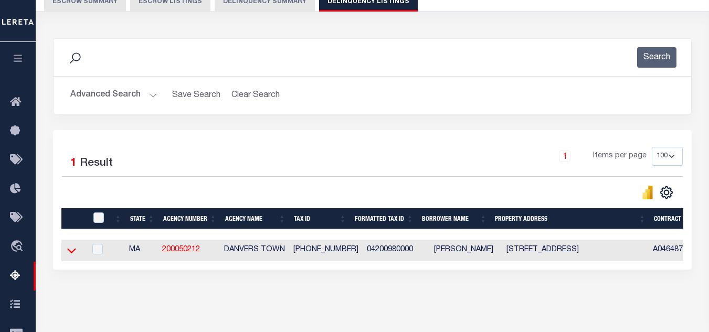
click at [70, 254] on icon at bounding box center [71, 251] width 9 height 5
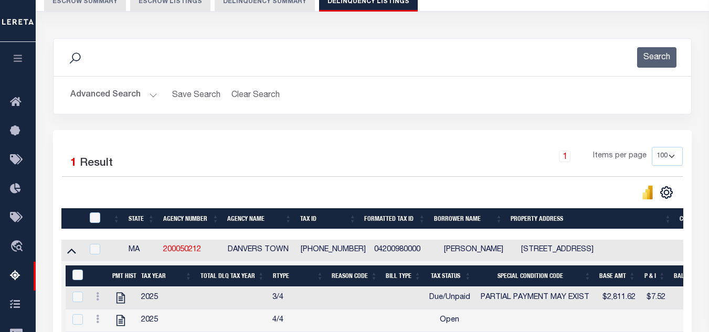
scroll to position [210, 0]
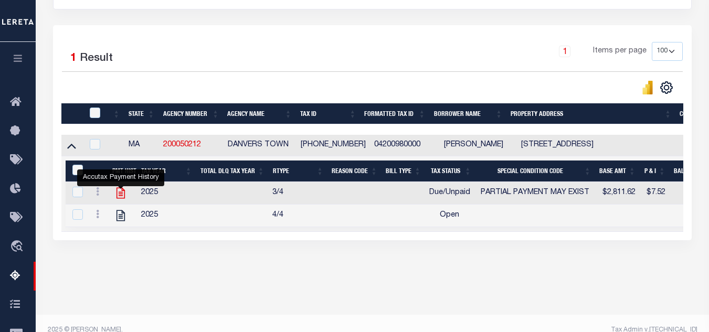
click at [121, 194] on icon "" at bounding box center [121, 193] width 14 height 14
checkbox input "true"
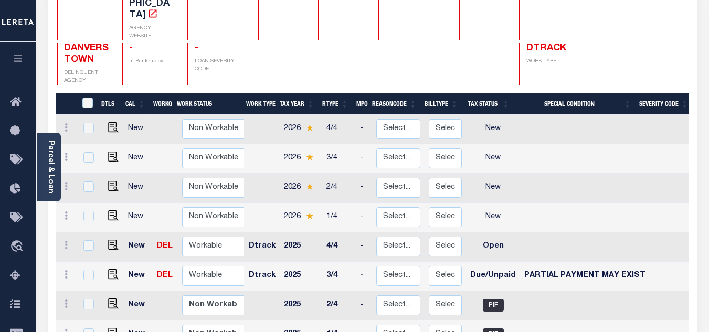
scroll to position [210, 0]
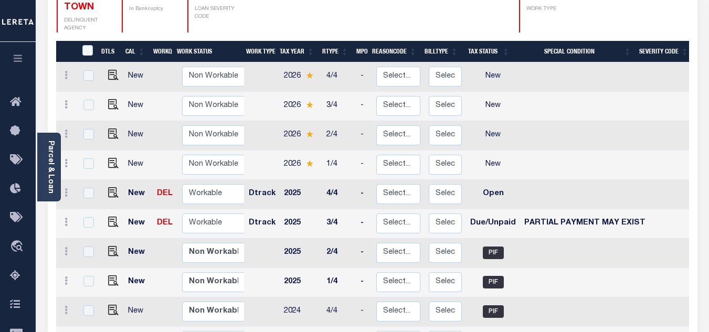
click at [536, 180] on td at bounding box center [585, 194] width 130 height 29
checkbox input "true"
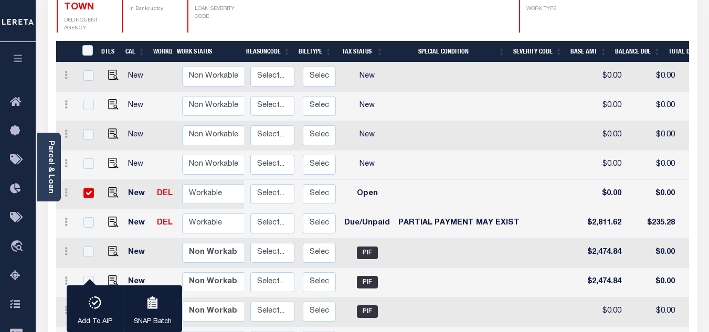
scroll to position [0, 147]
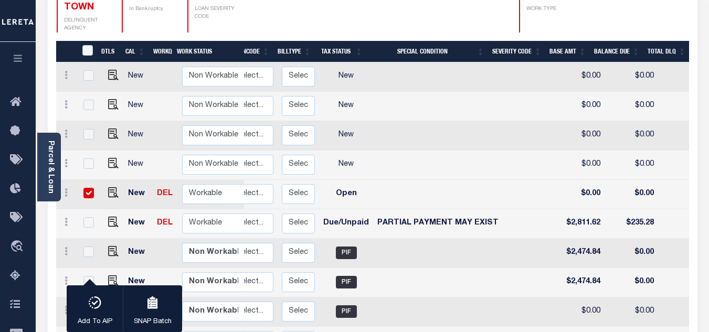
click at [91, 188] on input "checkbox" at bounding box center [88, 193] width 10 height 10
checkbox input "false"
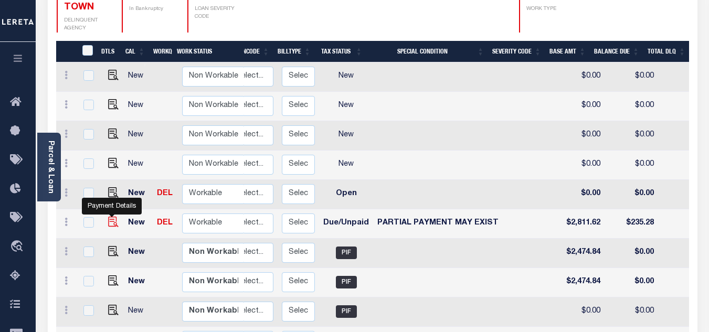
click at [111, 217] on img "" at bounding box center [113, 222] width 10 height 10
checkbox input "true"
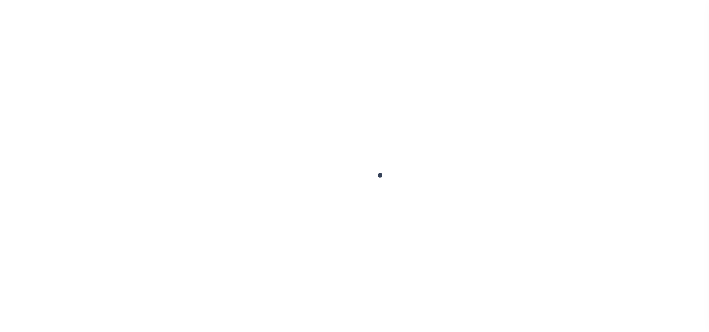
checkbox input "false"
type textarea "Information Taken verbally."
type input "[DATE]"
select select "DUE"
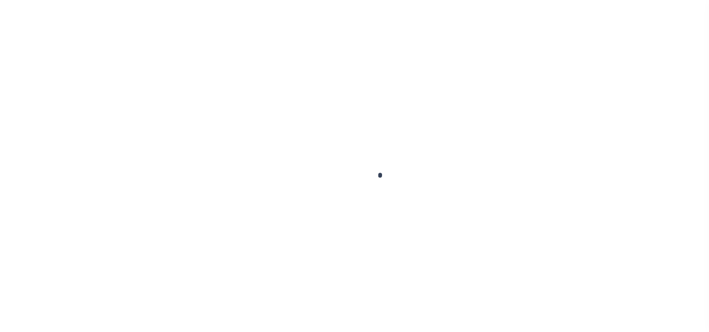
select select "15"
type input "$2,811.62"
type input "$7.52"
type input "$235.28"
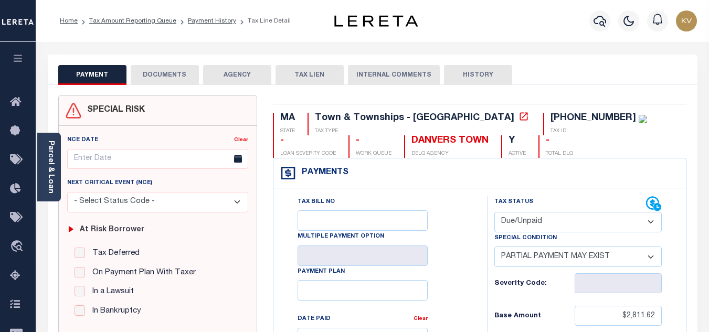
click at [152, 75] on button "DOCUMENTS" at bounding box center [165, 75] width 68 height 20
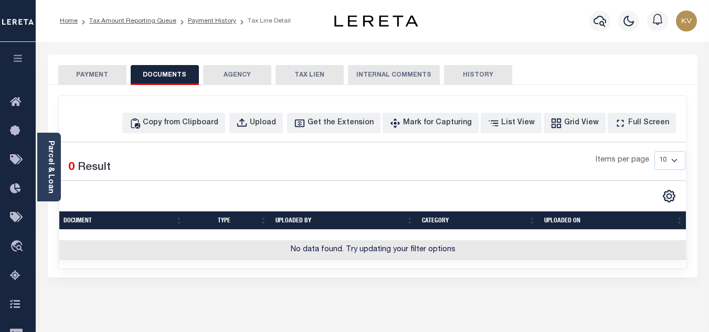
click at [96, 74] on button "PAYMENT" at bounding box center [92, 75] width 68 height 20
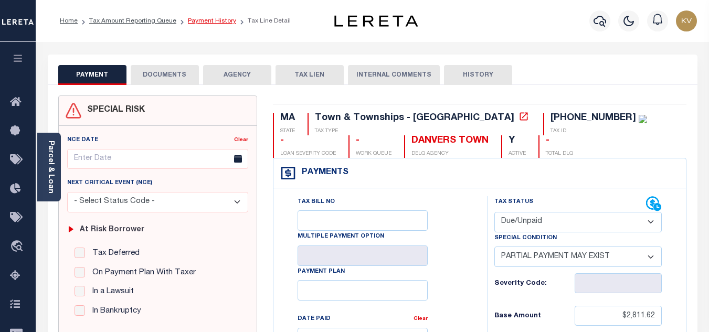
click at [215, 20] on link "Payment History" at bounding box center [212, 21] width 48 height 6
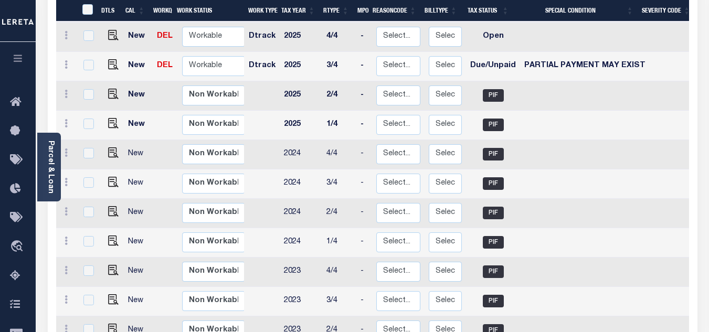
scroll to position [262, 0]
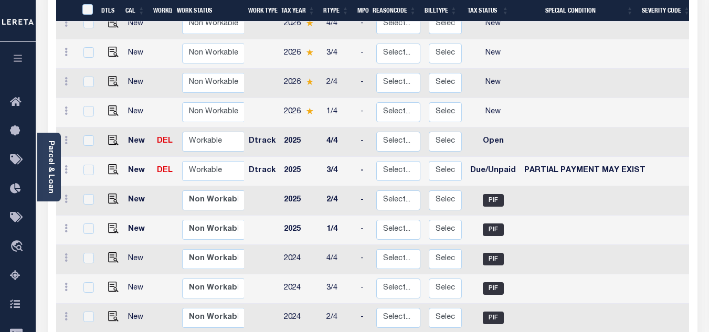
click at [564, 157] on td "PARTIAL PAYMENT MAY EXIST" at bounding box center [585, 171] width 130 height 29
checkbox input "true"
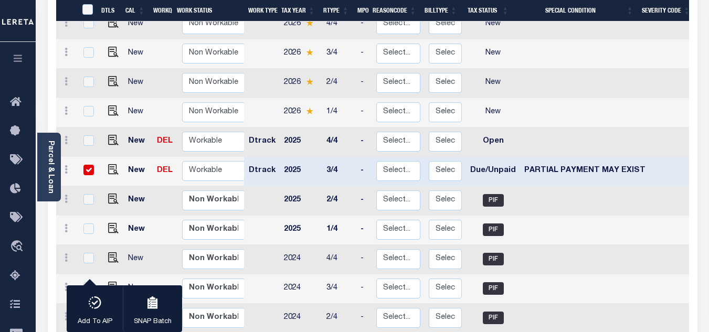
scroll to position [210, 0]
